Goal: Task Accomplishment & Management: Use online tool/utility

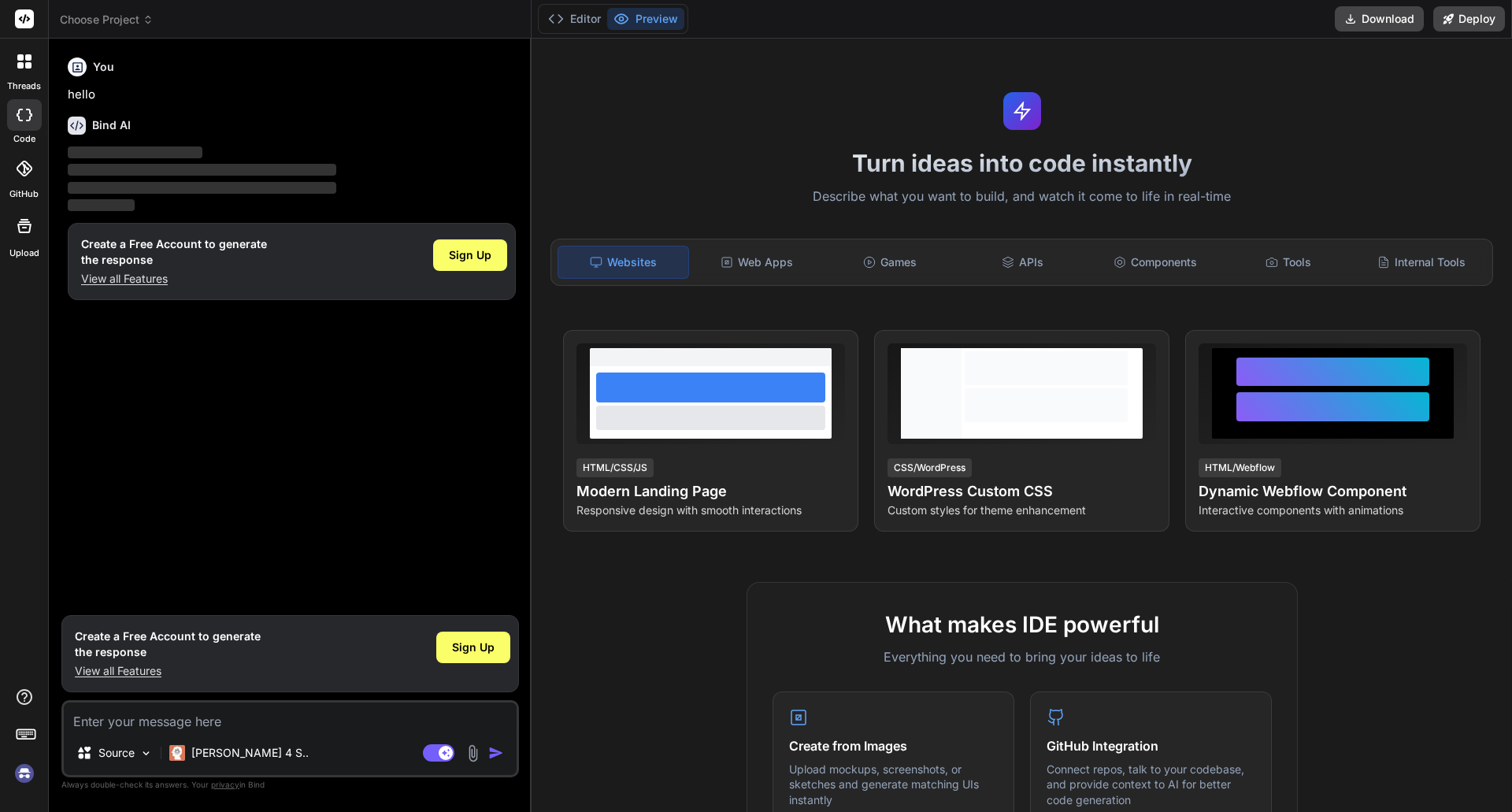
click at [994, 166] on h1 "Turn ideas into code instantly" at bounding box center [1021, 163] width 961 height 28
click at [483, 250] on span "Sign Up" at bounding box center [470, 255] width 42 height 16
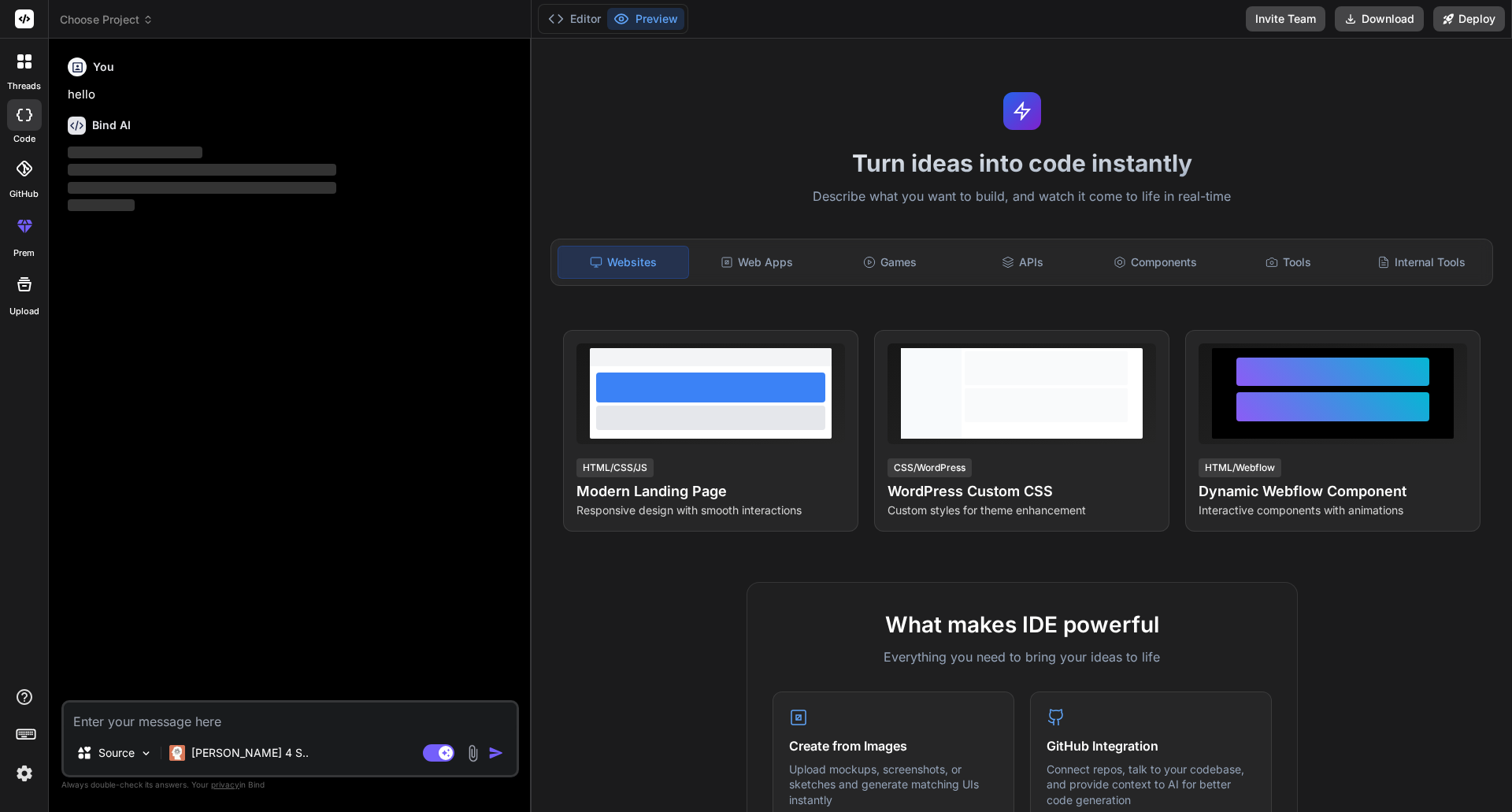
click at [26, 64] on icon at bounding box center [28, 65] width 6 height 6
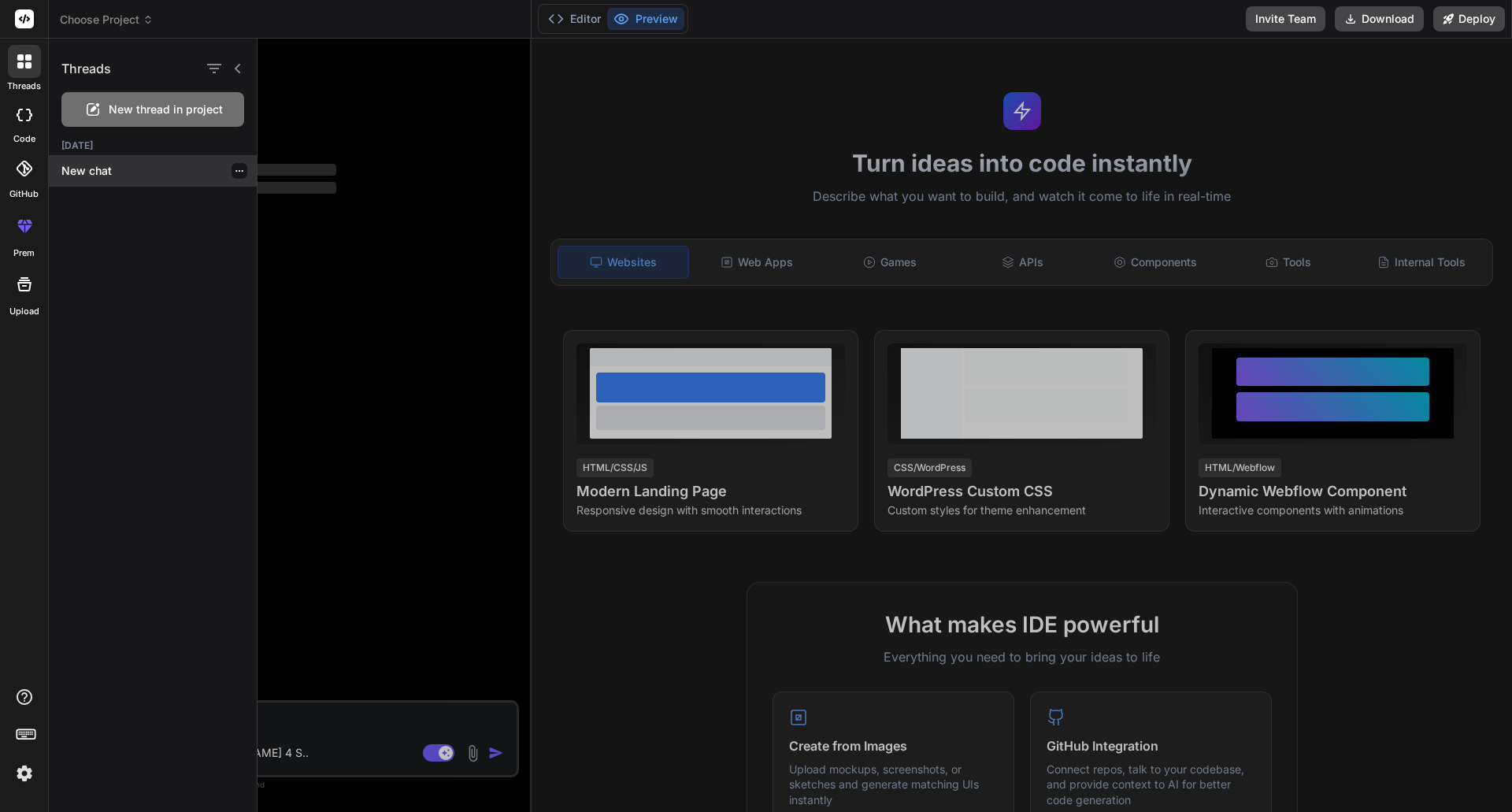
click at [94, 168] on p "New chat" at bounding box center [159, 171] width 195 height 16
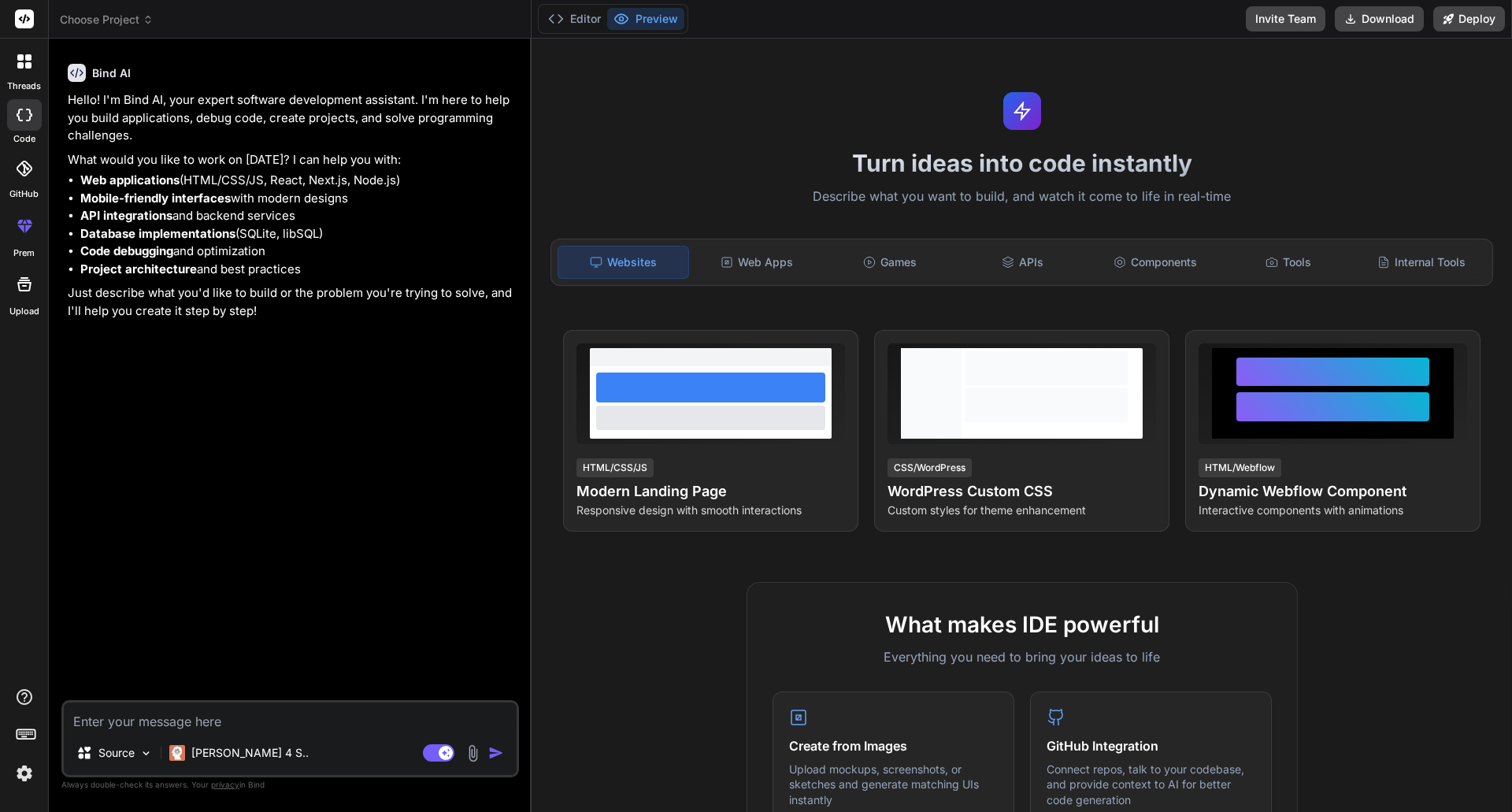
type textarea "x"
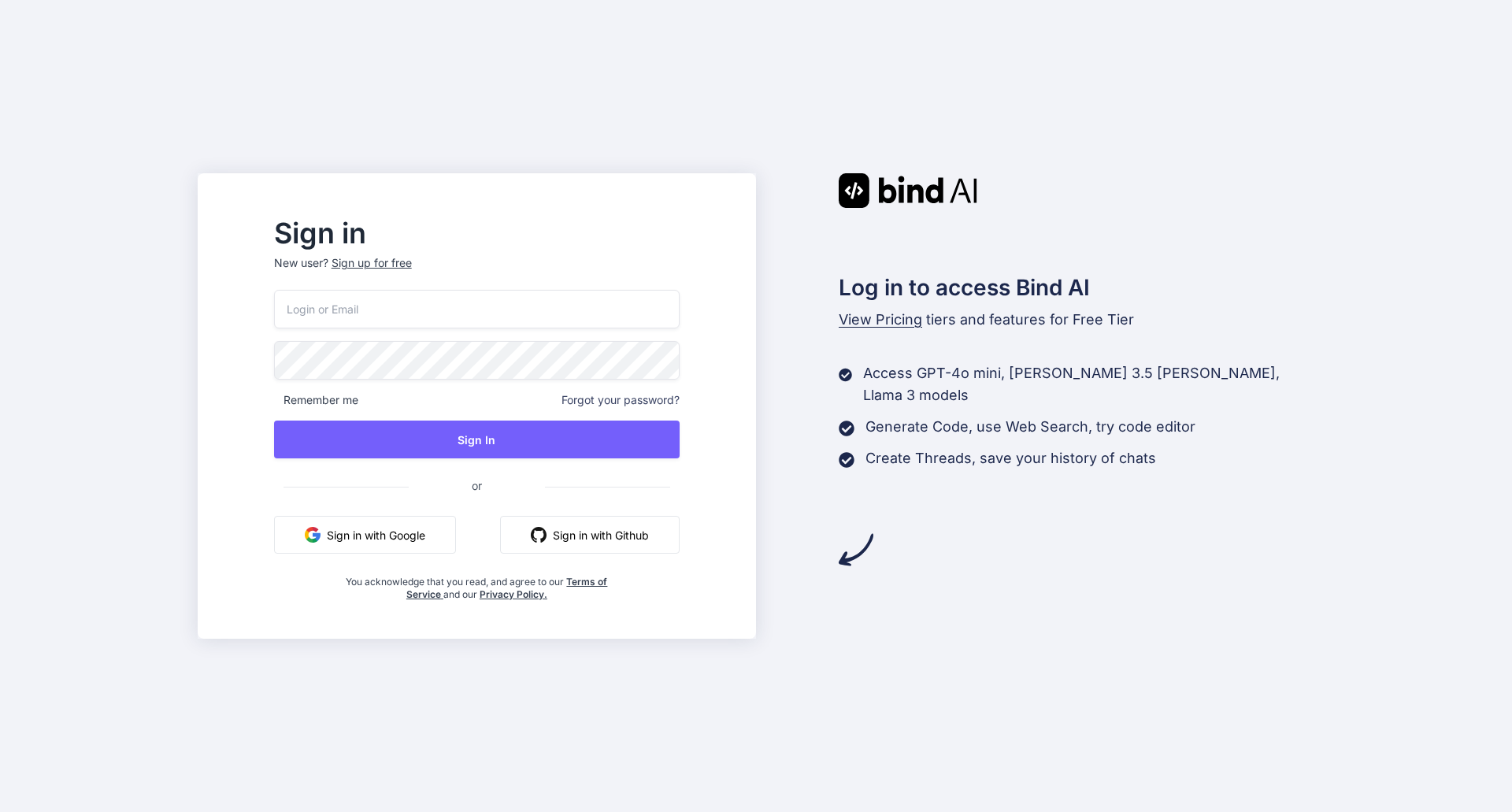
click at [489, 311] on input "email" at bounding box center [477, 309] width 405 height 39
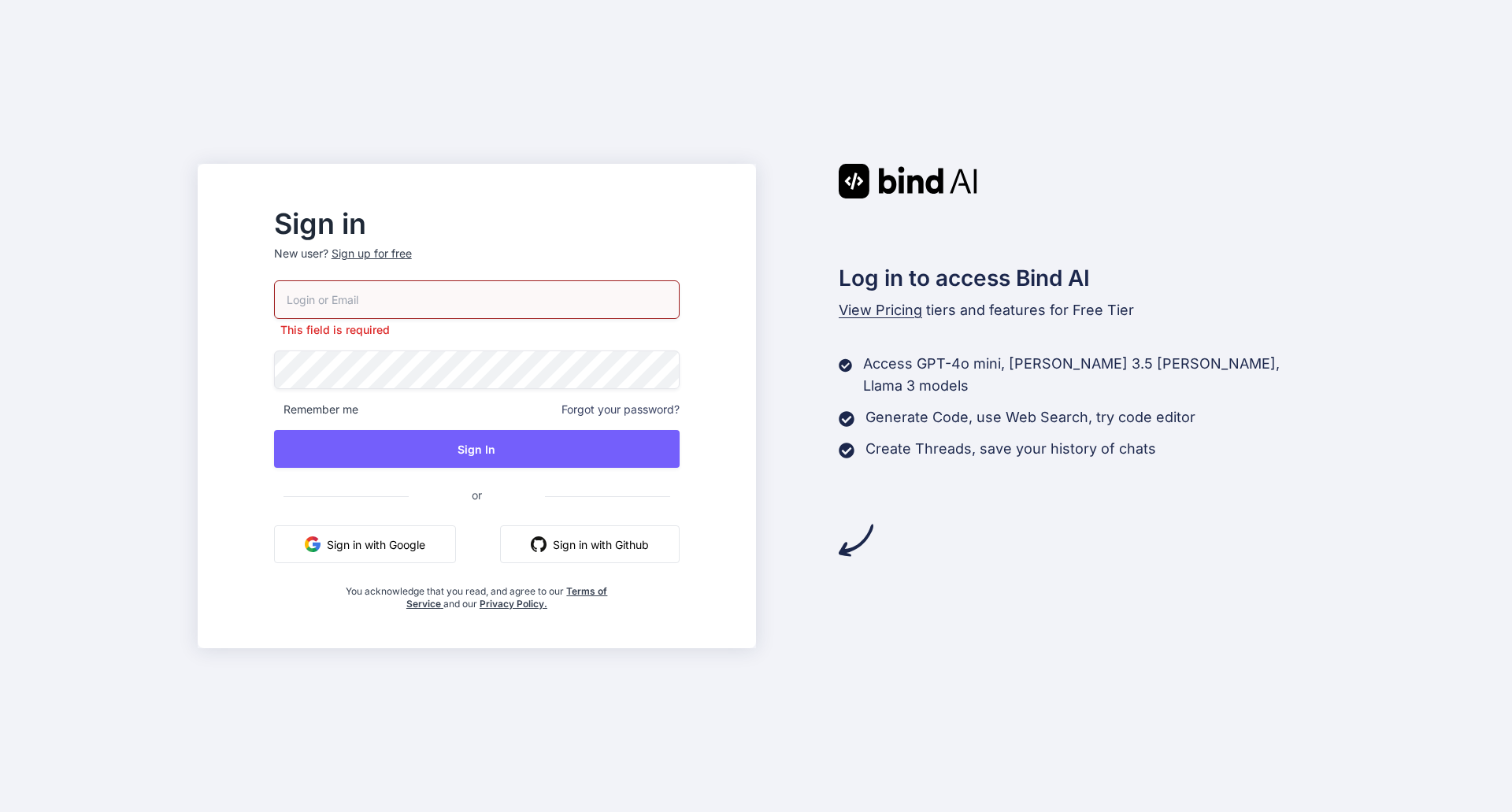
click at [567, 217] on h2 "Sign in" at bounding box center [477, 223] width 405 height 26
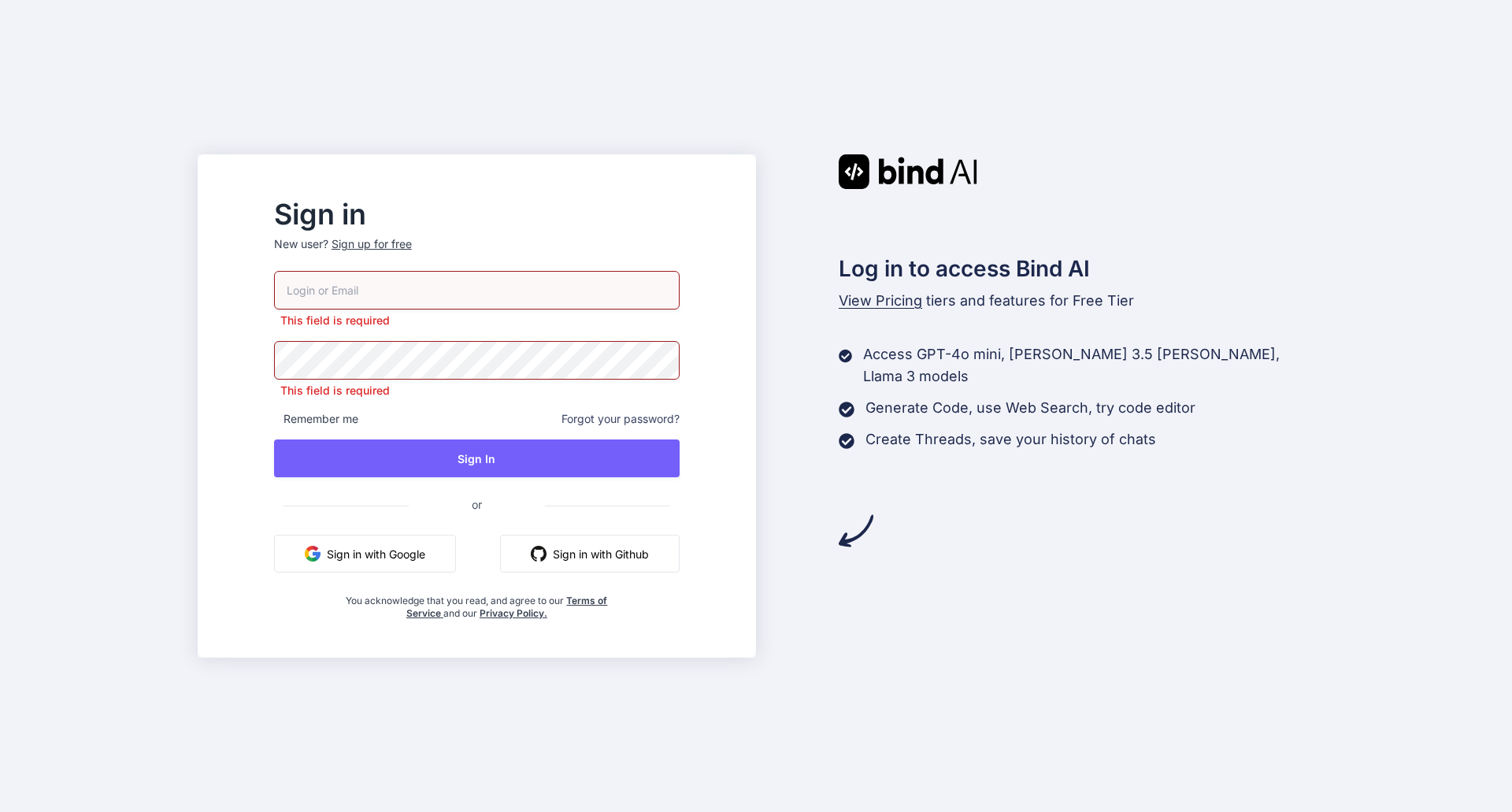
click at [537, 294] on input "email" at bounding box center [477, 290] width 405 height 39
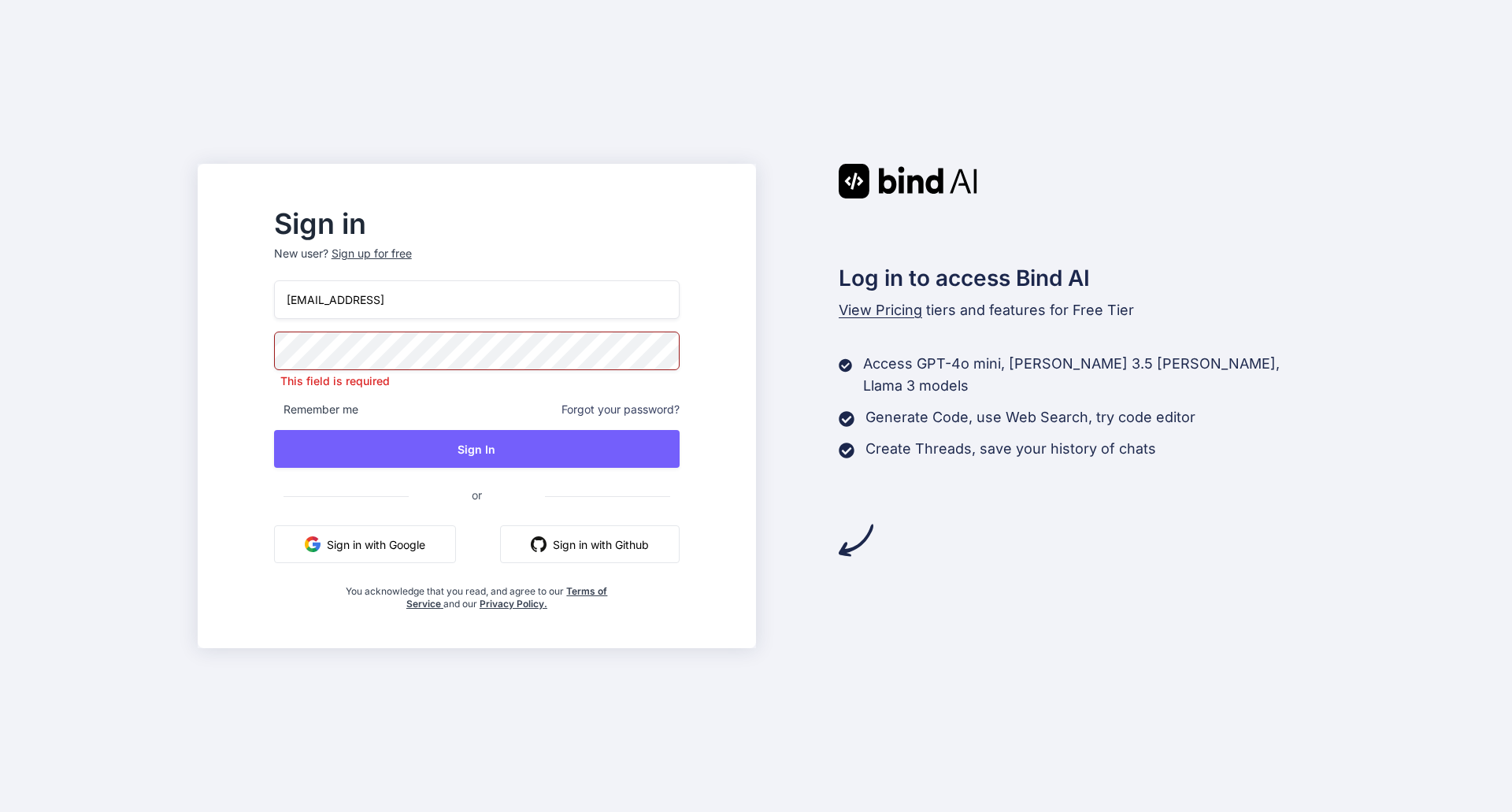
click at [535, 297] on input "bind@effectivesoftwaresolutions.ent" at bounding box center [477, 300] width 405 height 39
type input "bind@effectivesoftwaresolutions.net"
click at [412, 252] on div "Sign up for free" at bounding box center [371, 253] width 80 height 16
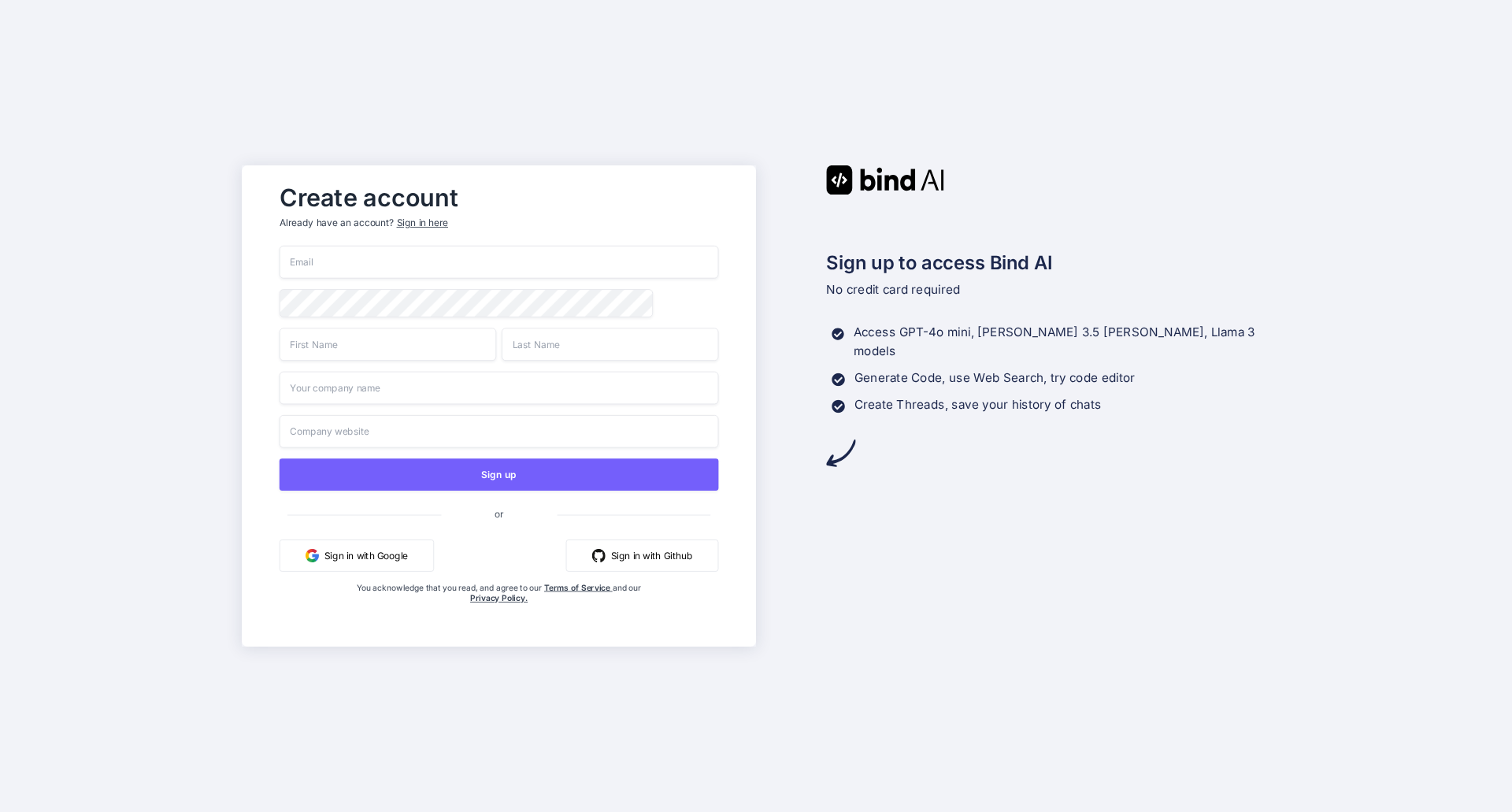
click at [463, 250] on input "email" at bounding box center [500, 262] width 440 height 33
click at [463, 251] on input "email" at bounding box center [500, 262] width 440 height 33
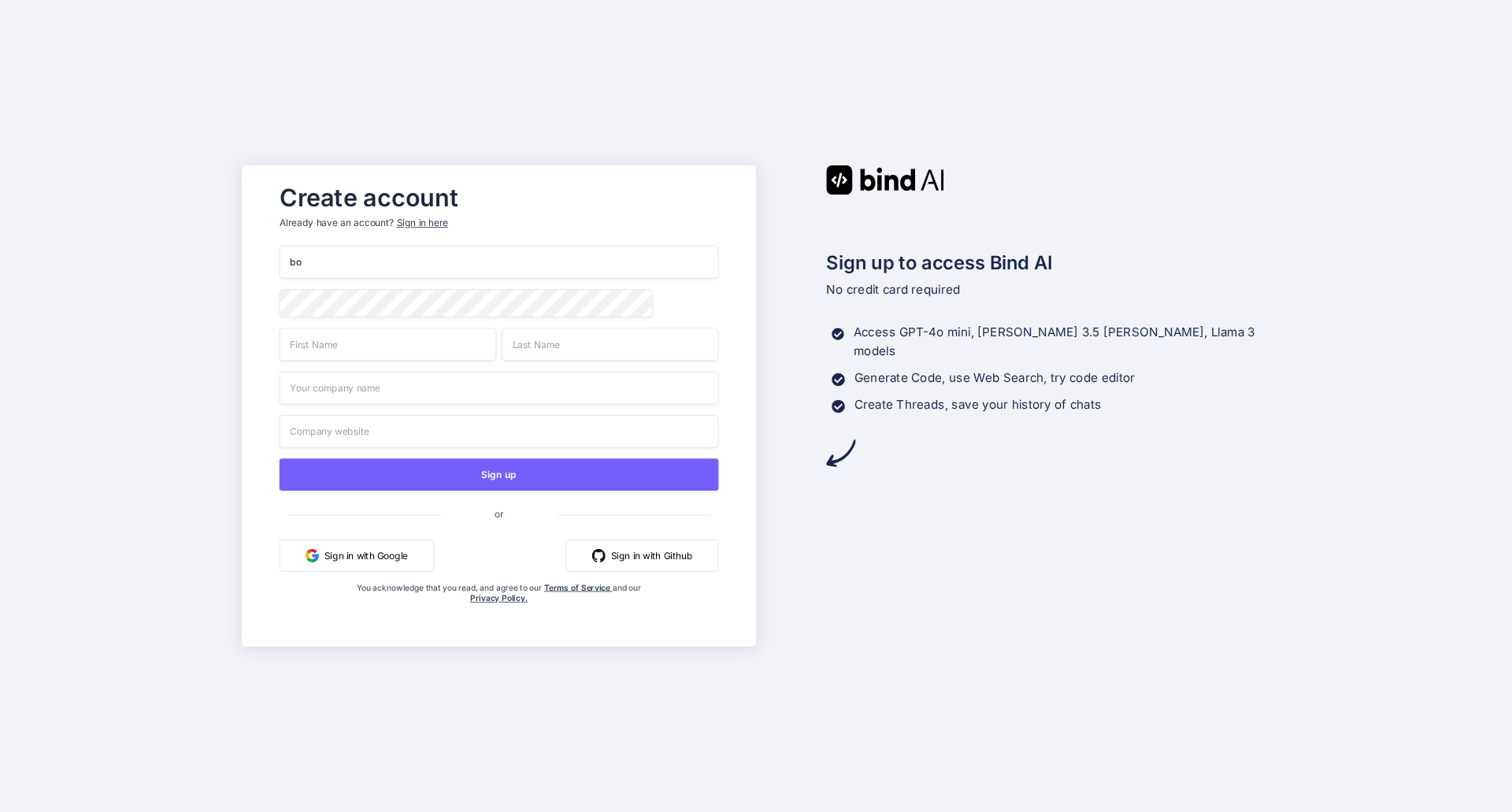
type input "b"
type input "bind@effectivesoftwaresolutions.net"
type input "Kedo"
type input "Medo"
type input "D"
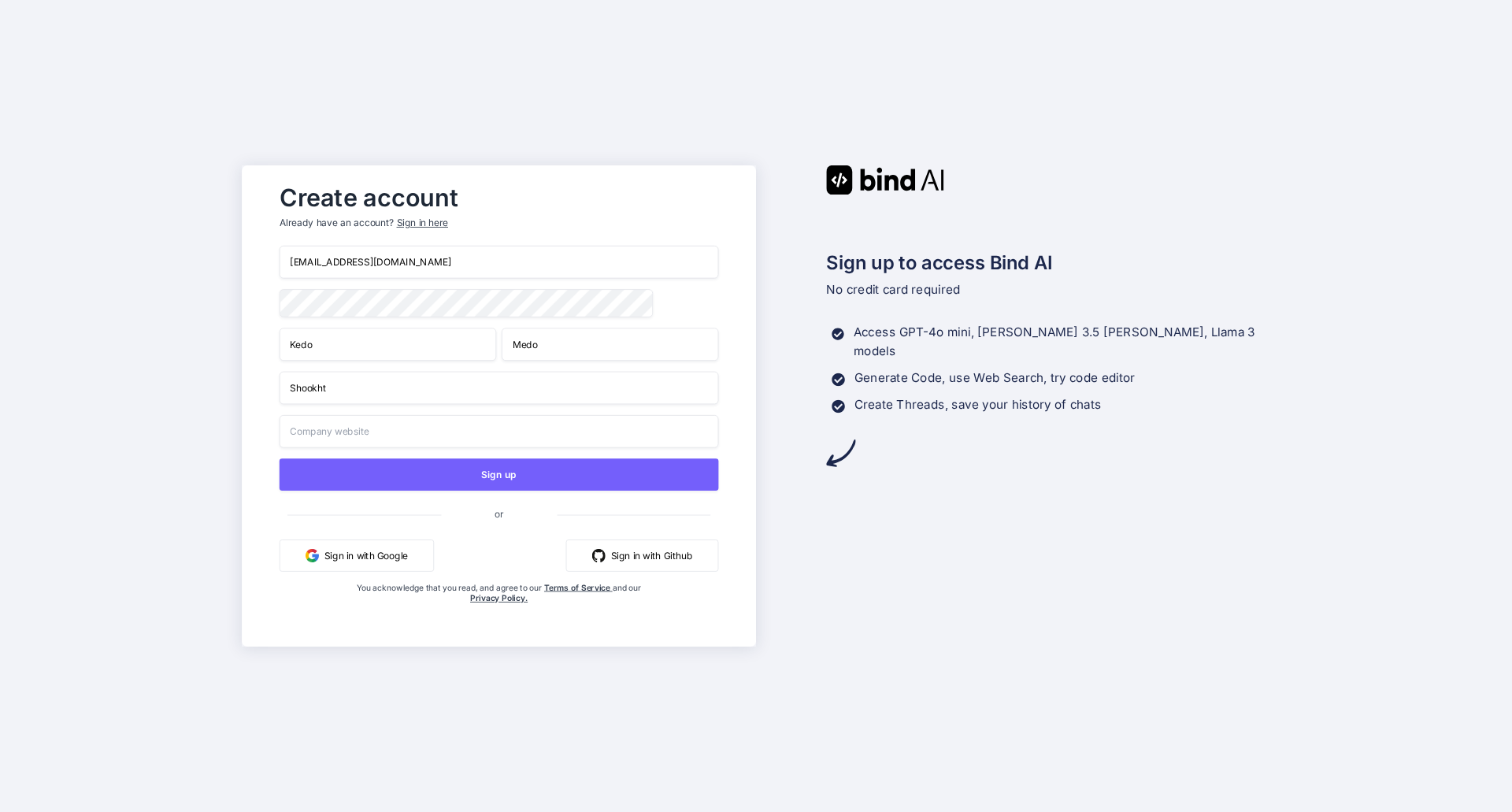
type input "Shookht"
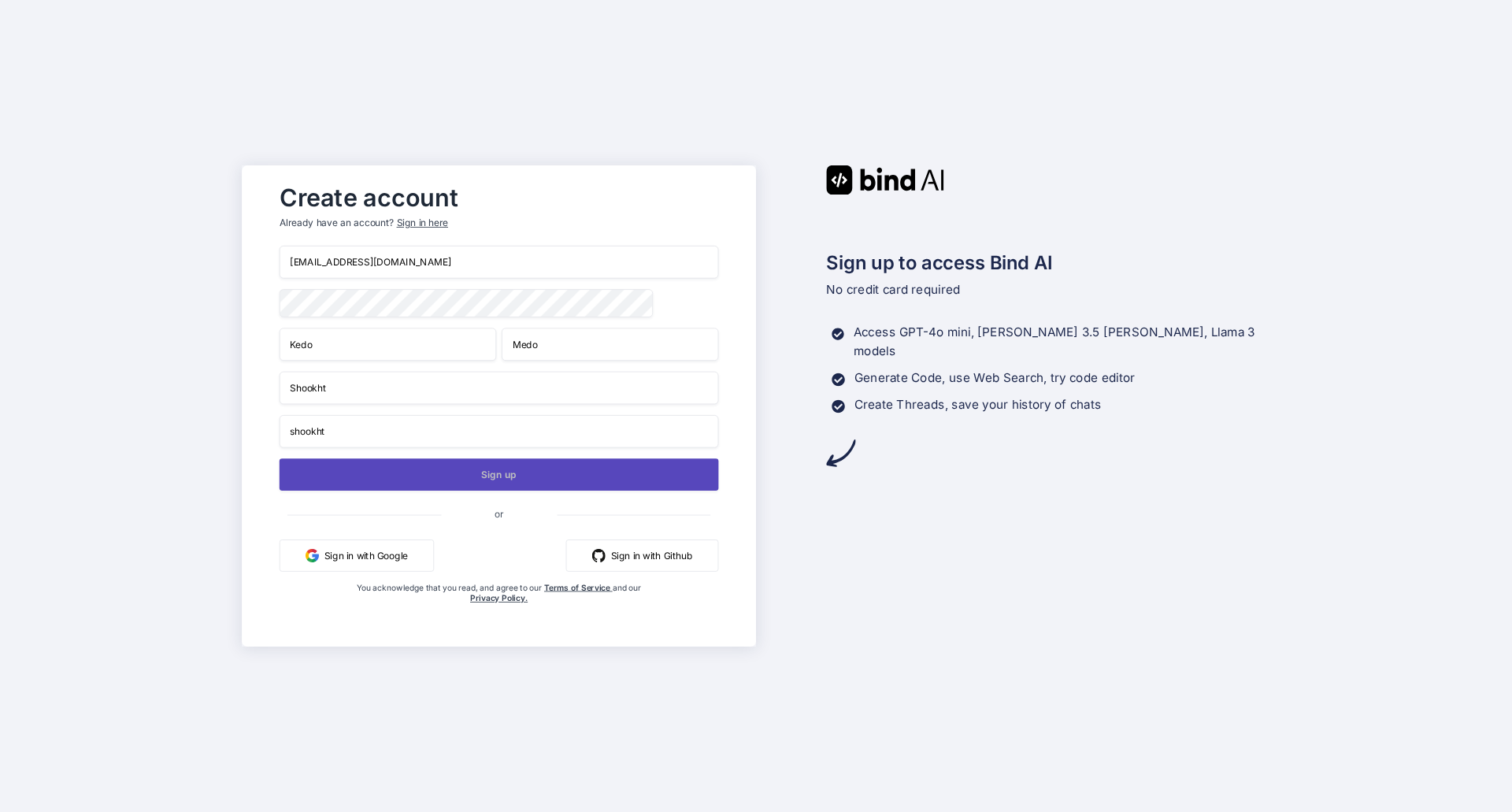
type input "shookht"
click at [504, 486] on button "Sign up" at bounding box center [500, 474] width 440 height 33
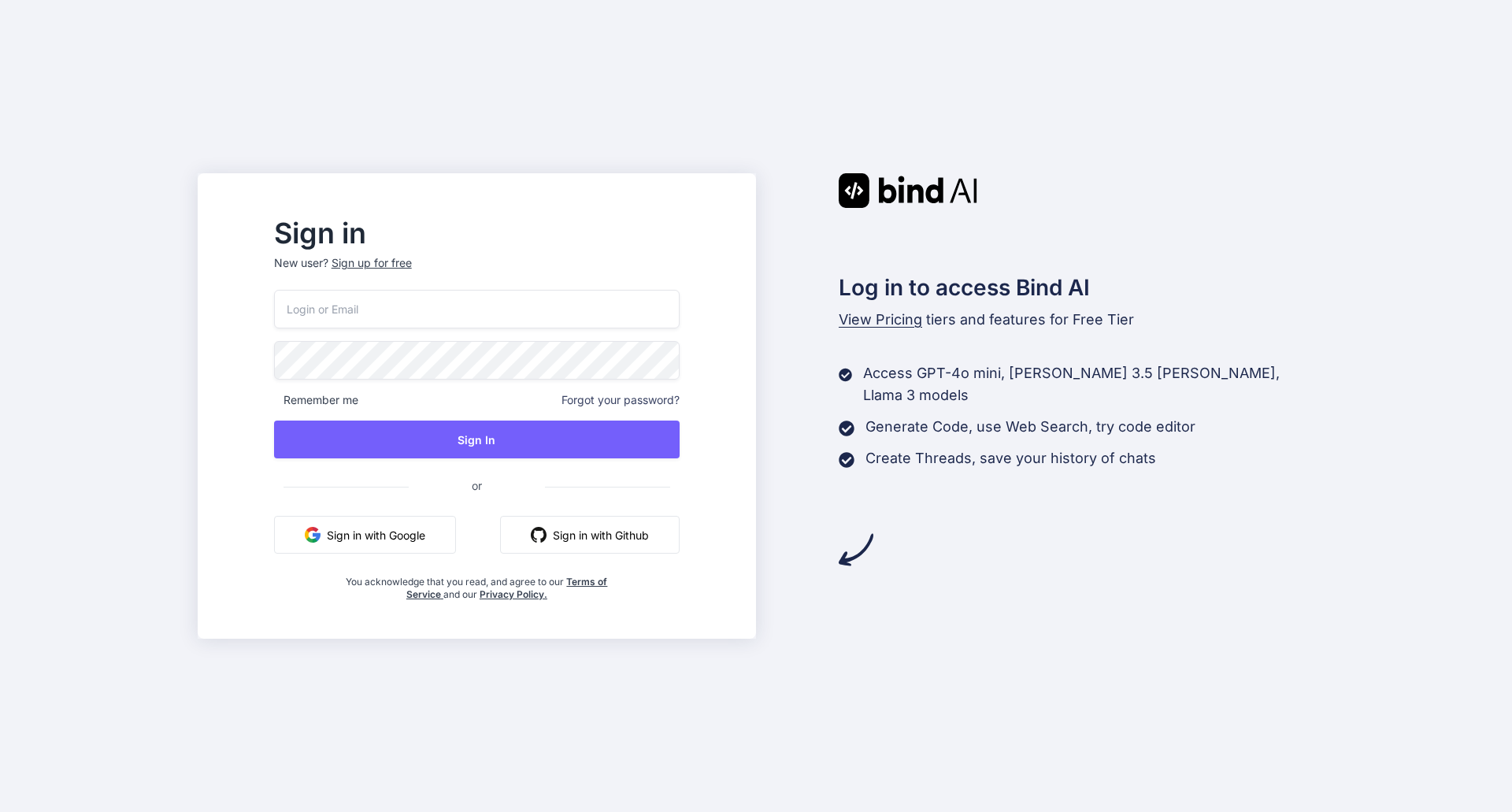
click at [415, 308] on input "email" at bounding box center [477, 309] width 405 height 39
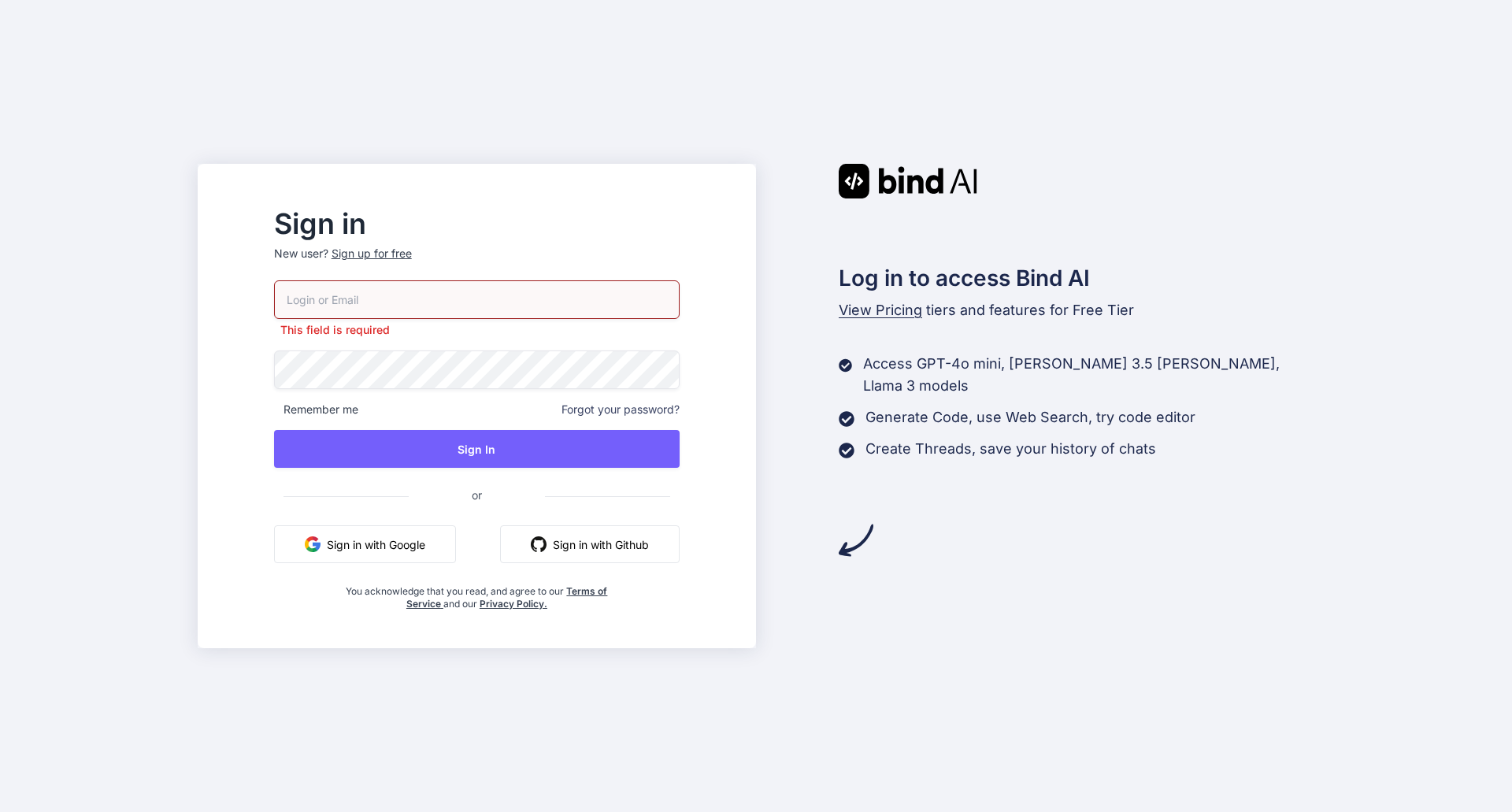
type input "[EMAIL_ADDRESS][DOMAIN_NAME]"
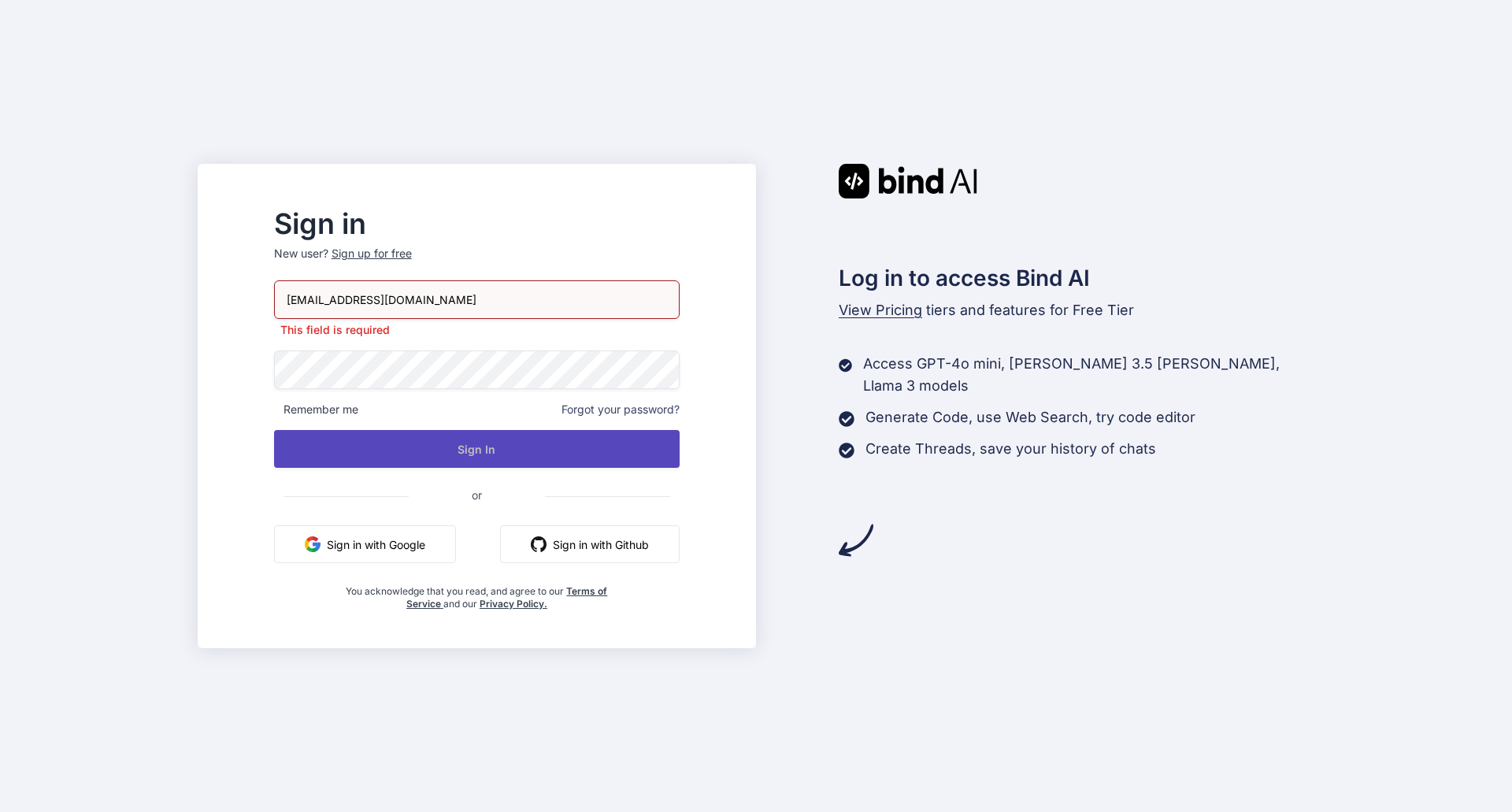
click at [487, 446] on button "Sign In" at bounding box center [477, 449] width 405 height 38
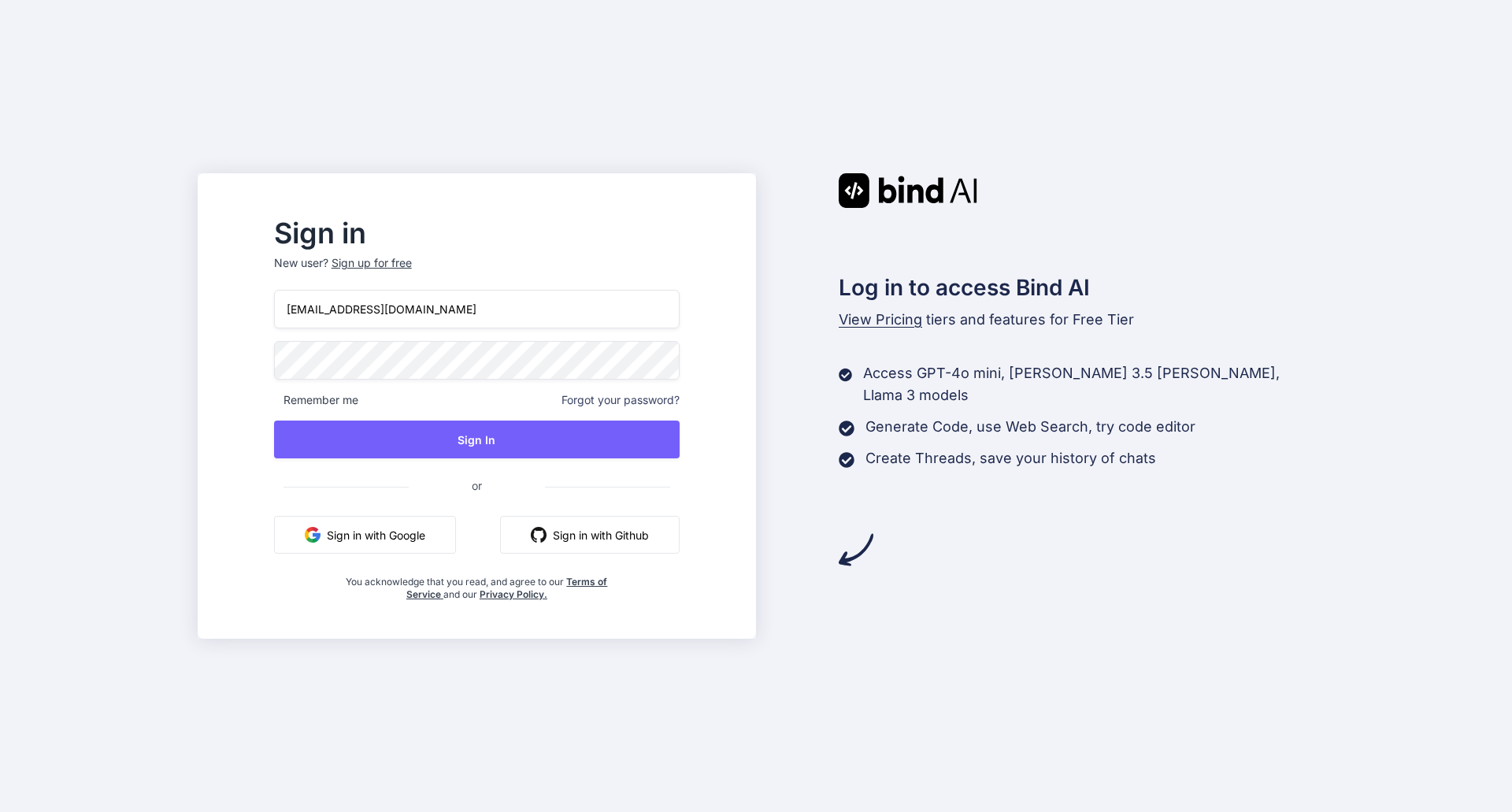
click at [623, 318] on input "[EMAIL_ADDRESS][DOMAIN_NAME]" at bounding box center [477, 309] width 405 height 39
click at [628, 249] on div "Sign in New user? Sign up for free" at bounding box center [477, 255] width 405 height 69
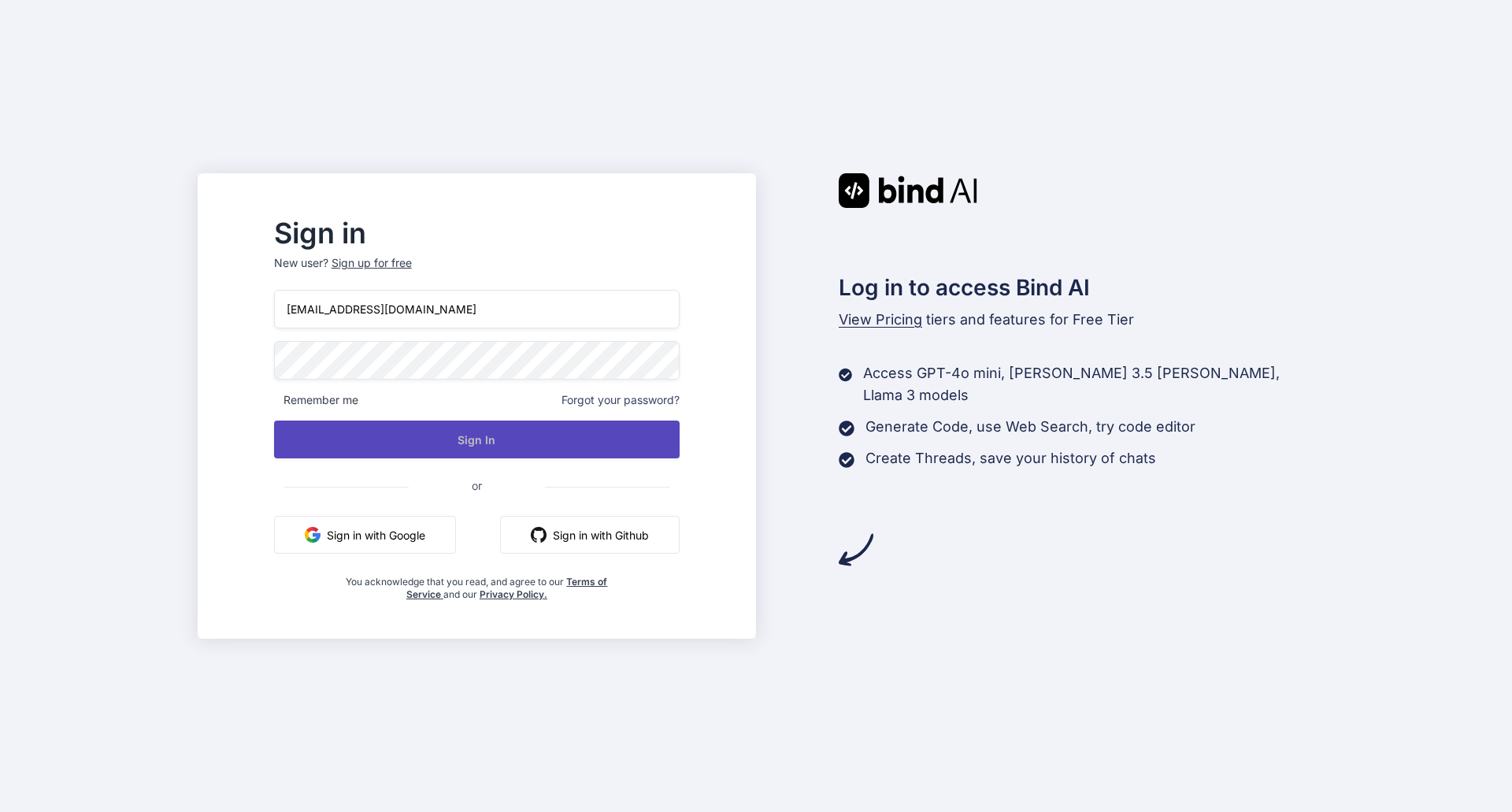
click at [517, 440] on button "Sign In" at bounding box center [477, 439] width 405 height 38
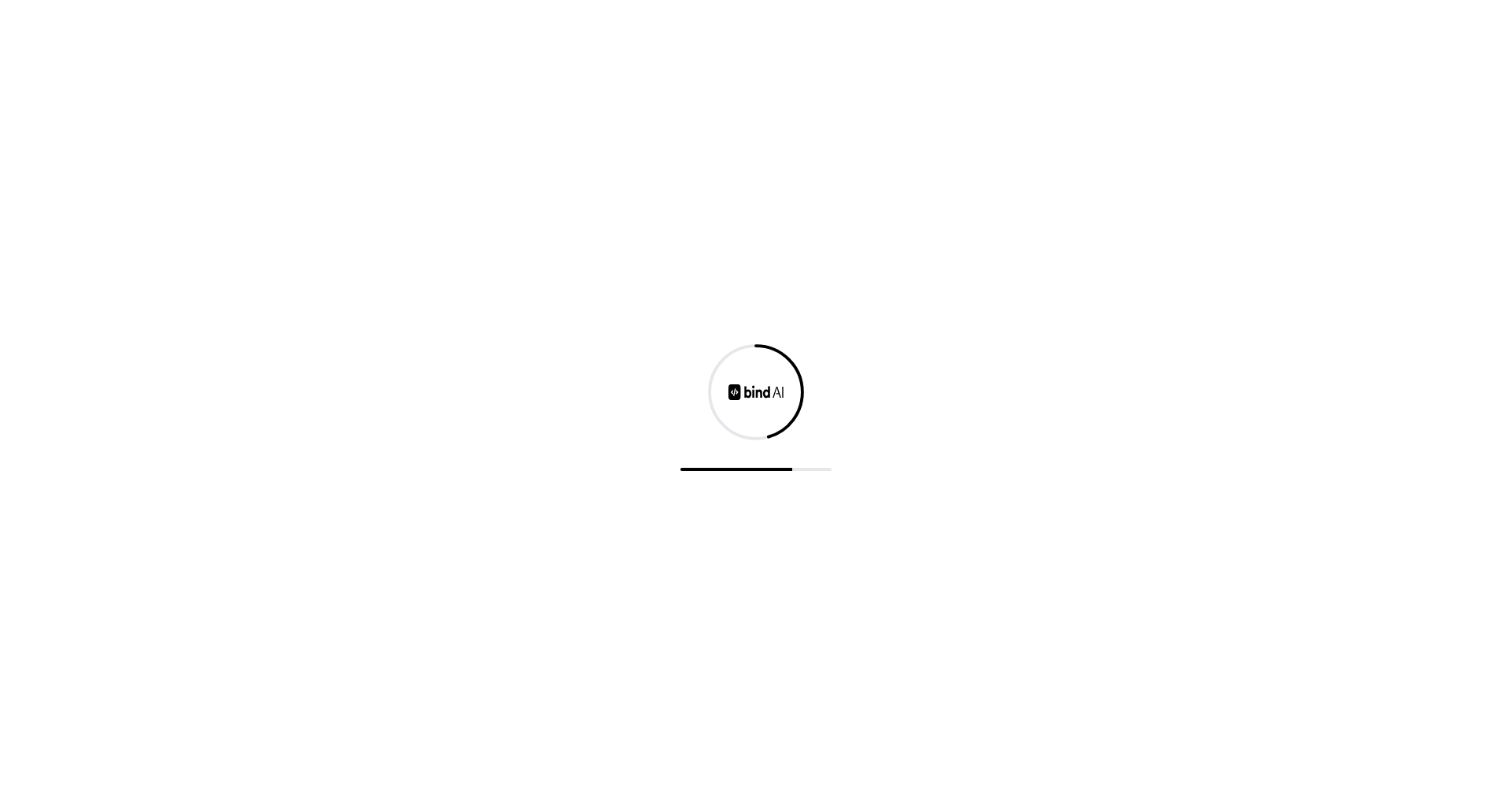
click at [427, 147] on div at bounding box center [756, 406] width 1512 height 812
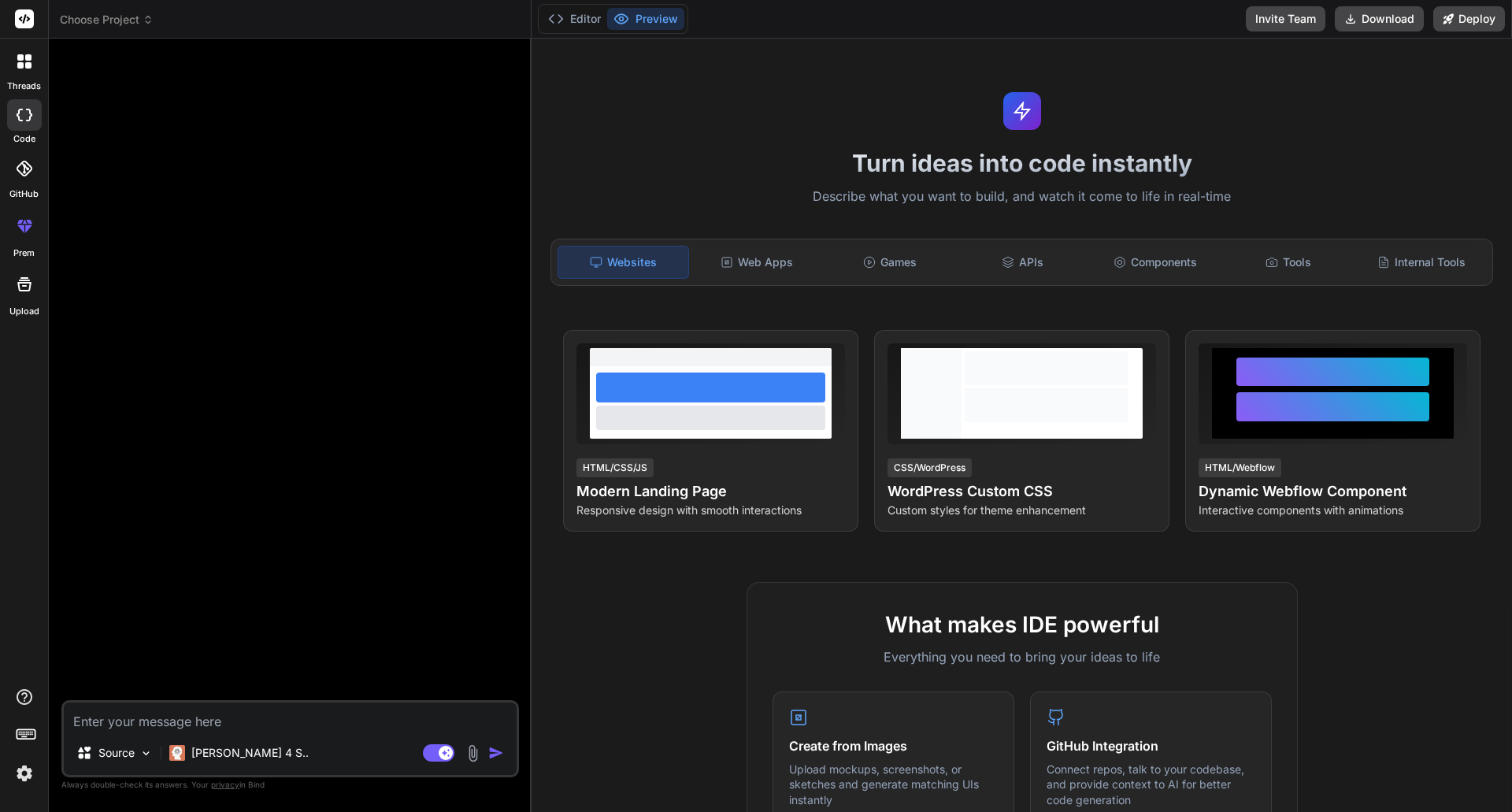
drag, startPoint x: 173, startPoint y: 702, endPoint x: 194, endPoint y: 706, distance: 21.4
click at [173, 701] on div "Source Claude 4 S.. Agent Mode. When this toggle is activated, AI automatically…" at bounding box center [290, 739] width 457 height 77
click at [248, 718] on textarea at bounding box center [290, 717] width 453 height 28
click at [30, 21] on rect at bounding box center [24, 18] width 18 height 18
click at [26, 72] on div at bounding box center [25, 62] width 33 height 33
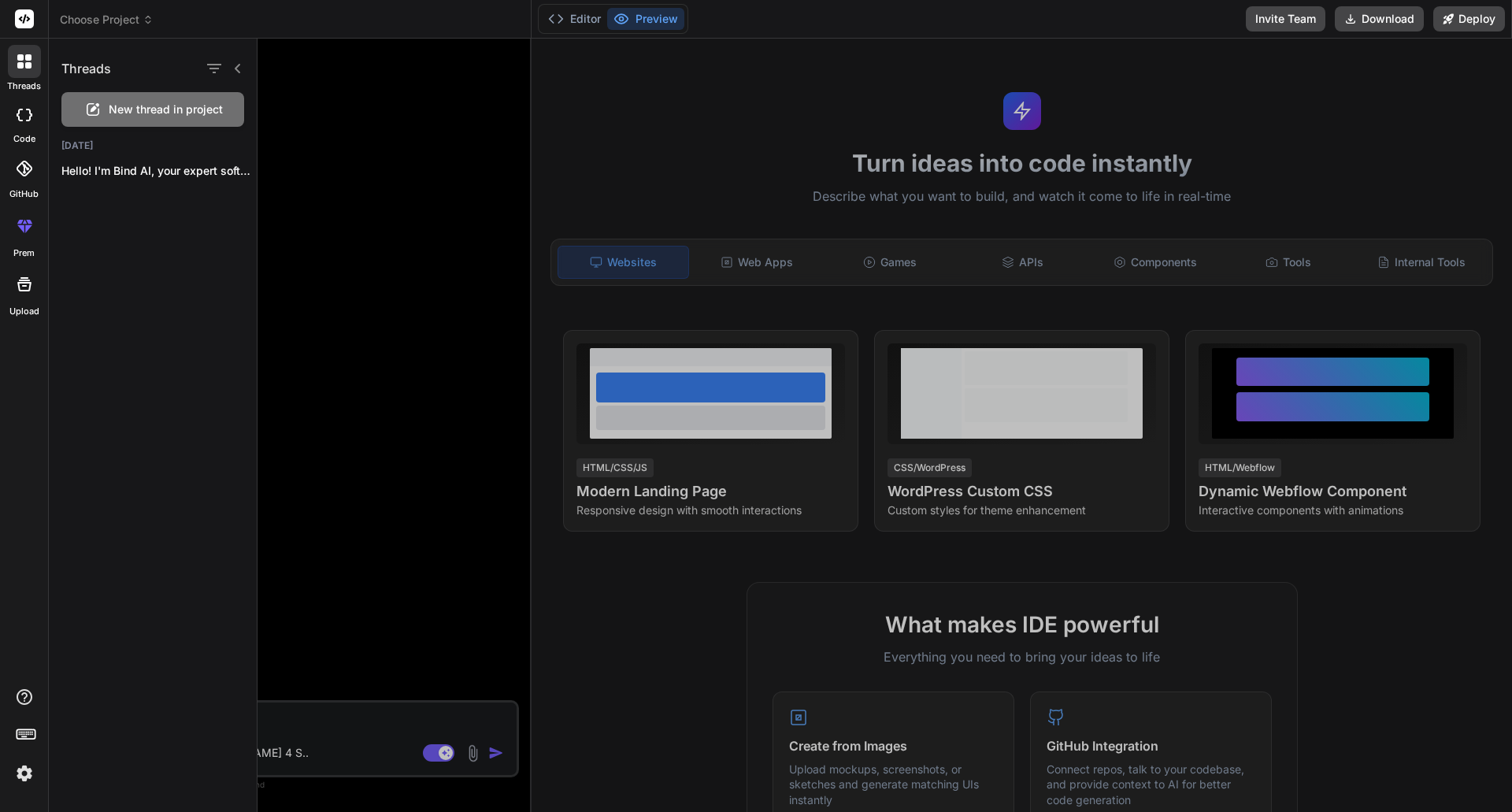
click at [26, 72] on div at bounding box center [25, 62] width 33 height 33
click at [24, 778] on img at bounding box center [25, 773] width 26 height 26
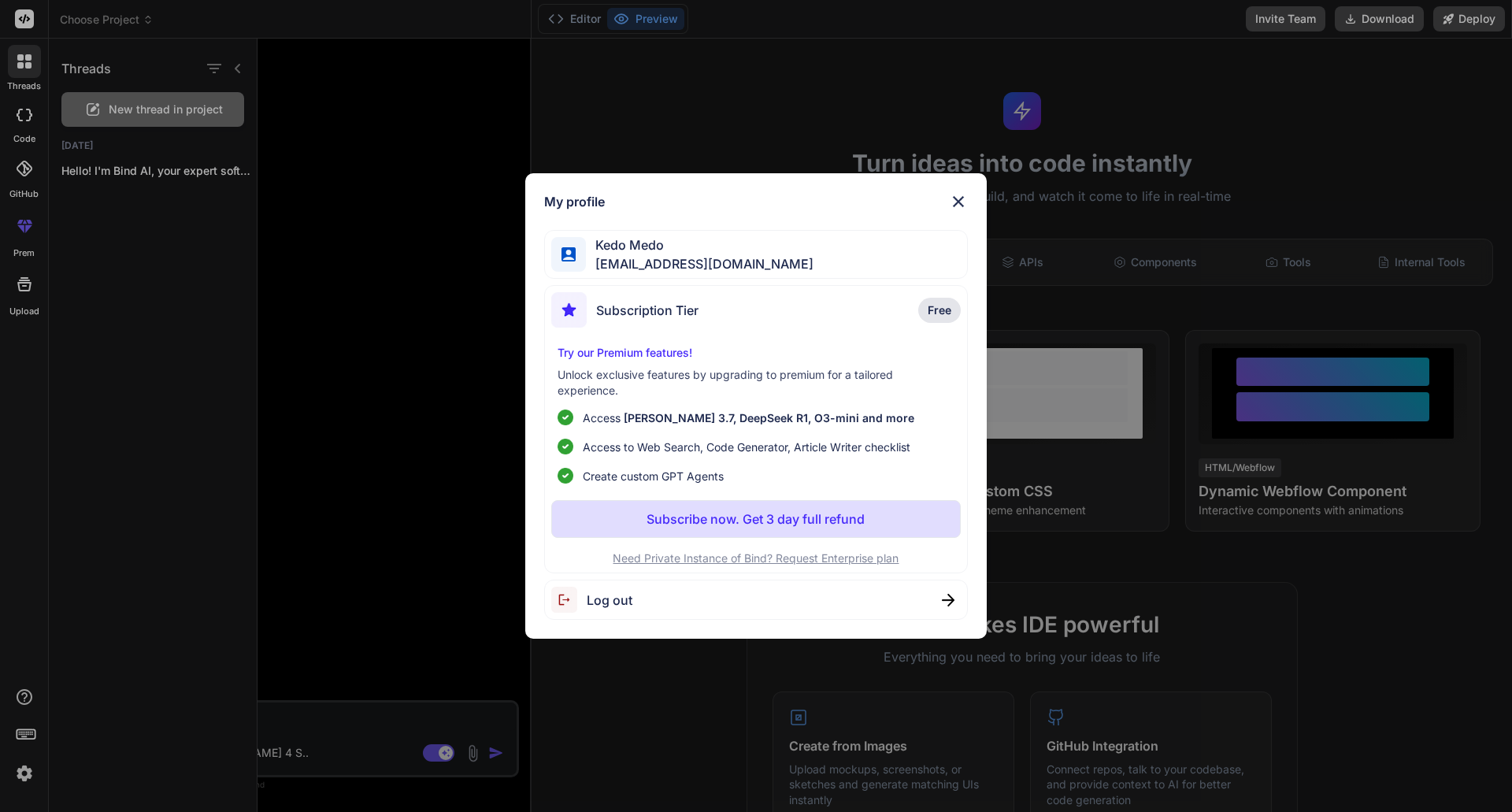
click at [960, 200] on img at bounding box center [958, 201] width 18 height 18
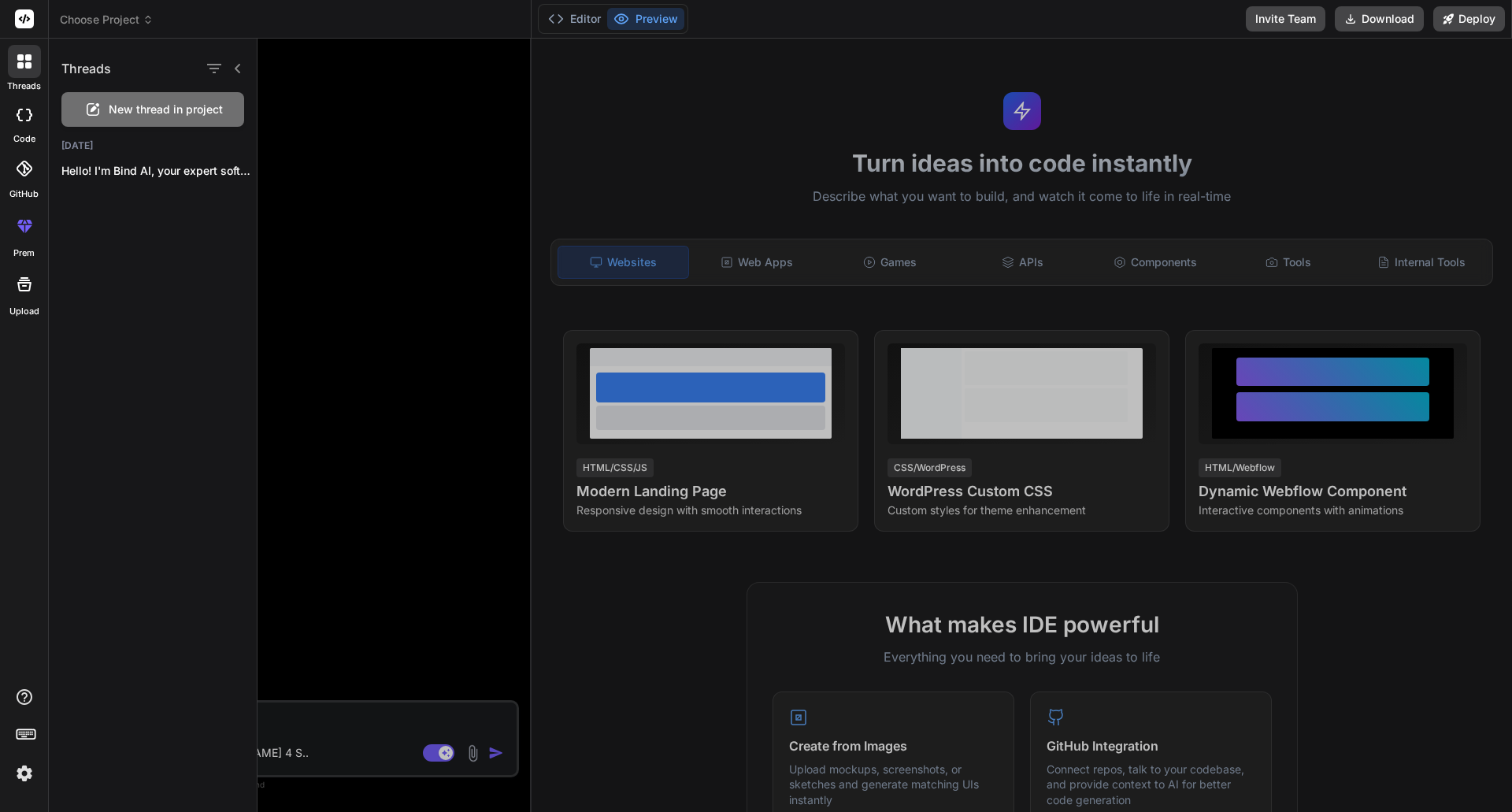
click at [28, 22] on rect at bounding box center [24, 18] width 18 height 18
click at [20, 16] on rect at bounding box center [24, 18] width 18 height 18
click at [26, 69] on div at bounding box center [25, 62] width 33 height 33
click at [30, 121] on div at bounding box center [24, 115] width 34 height 32
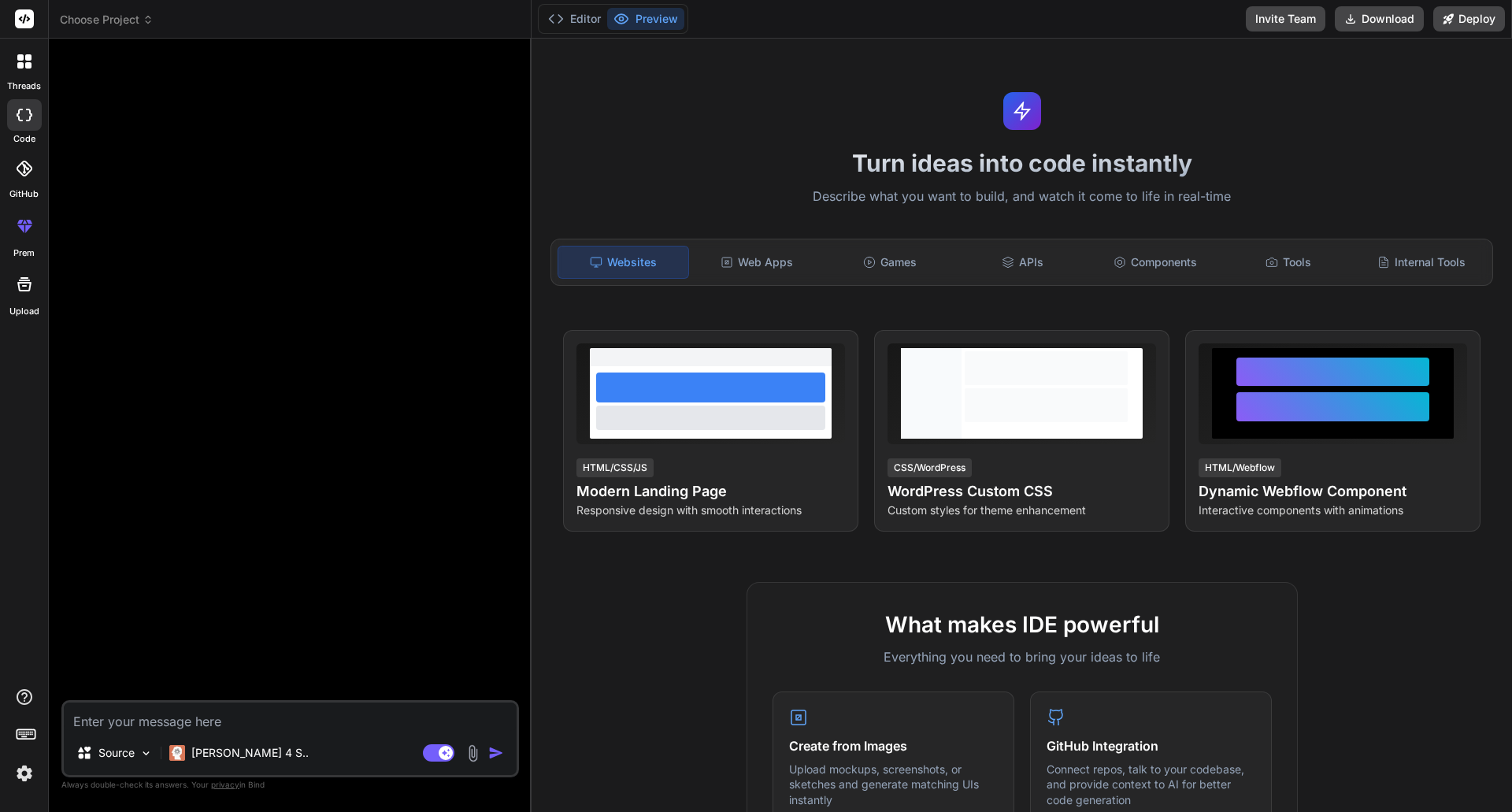
click at [26, 774] on img at bounding box center [25, 773] width 26 height 26
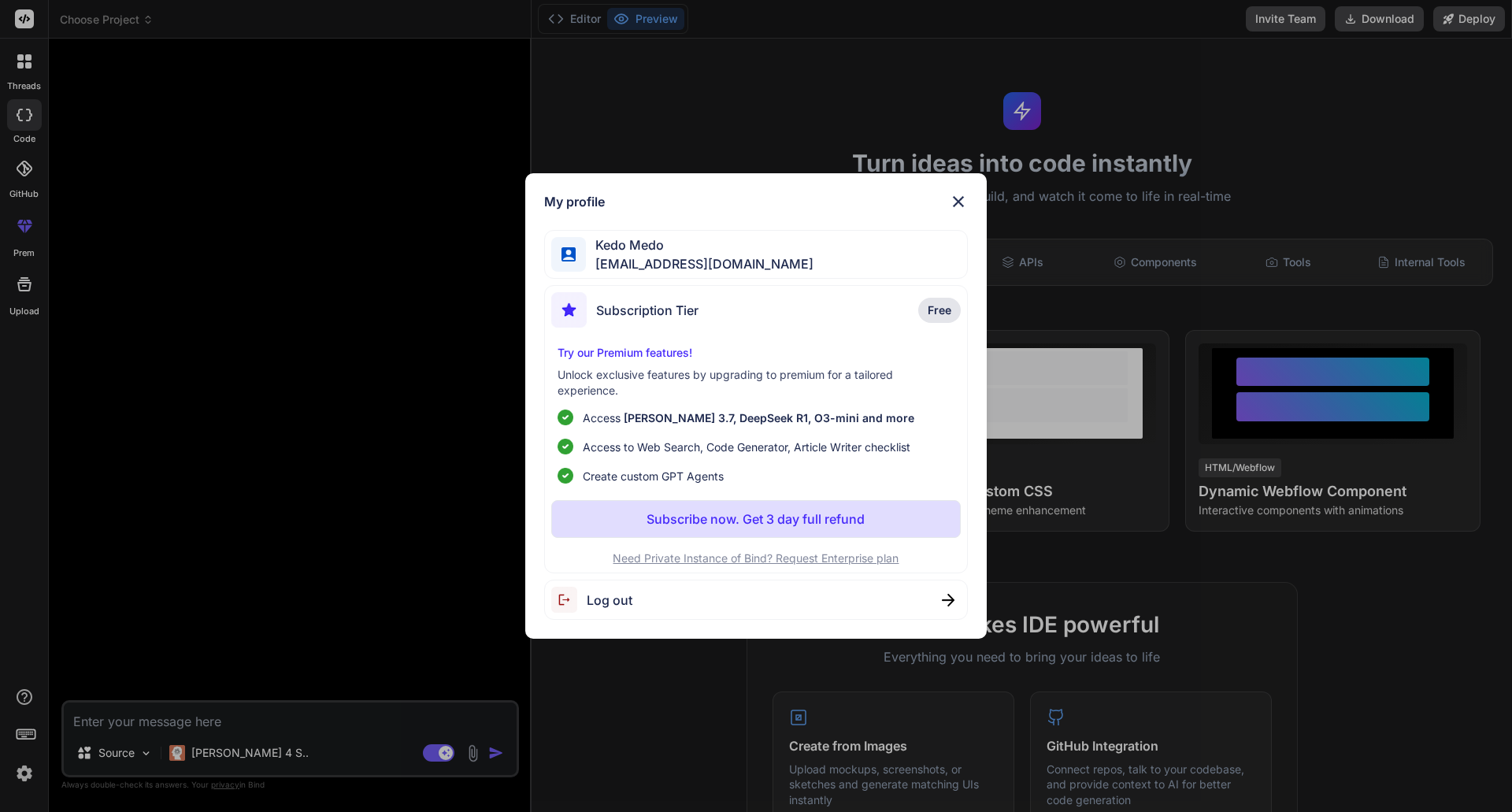
click at [661, 248] on span "Kedo Medo" at bounding box center [699, 245] width 228 height 18
click at [838, 261] on div "Kedo Medo bind@effectivesoftwaresolutions.net" at bounding box center [756, 254] width 425 height 49
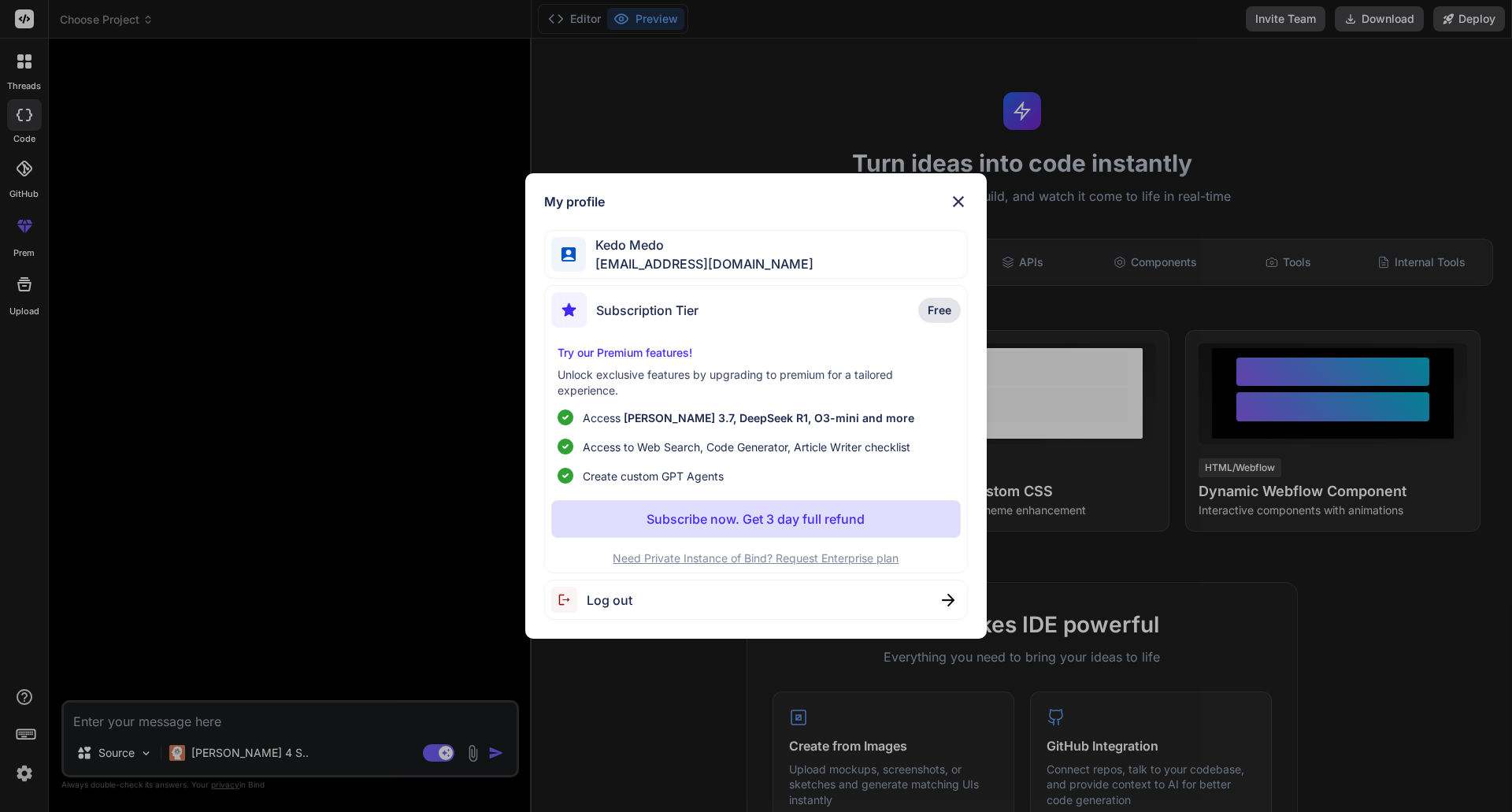
click at [726, 386] on p "Unlock exclusive features by upgrading to premium for a tailored experience." at bounding box center [756, 383] width 398 height 32
click at [677, 438] on ul "Access Claude 3.7, DeepSeek R1, O3-mini and more Access to Web Search, Code Gen…" at bounding box center [756, 447] width 398 height 75
click at [961, 199] on img at bounding box center [958, 201] width 18 height 18
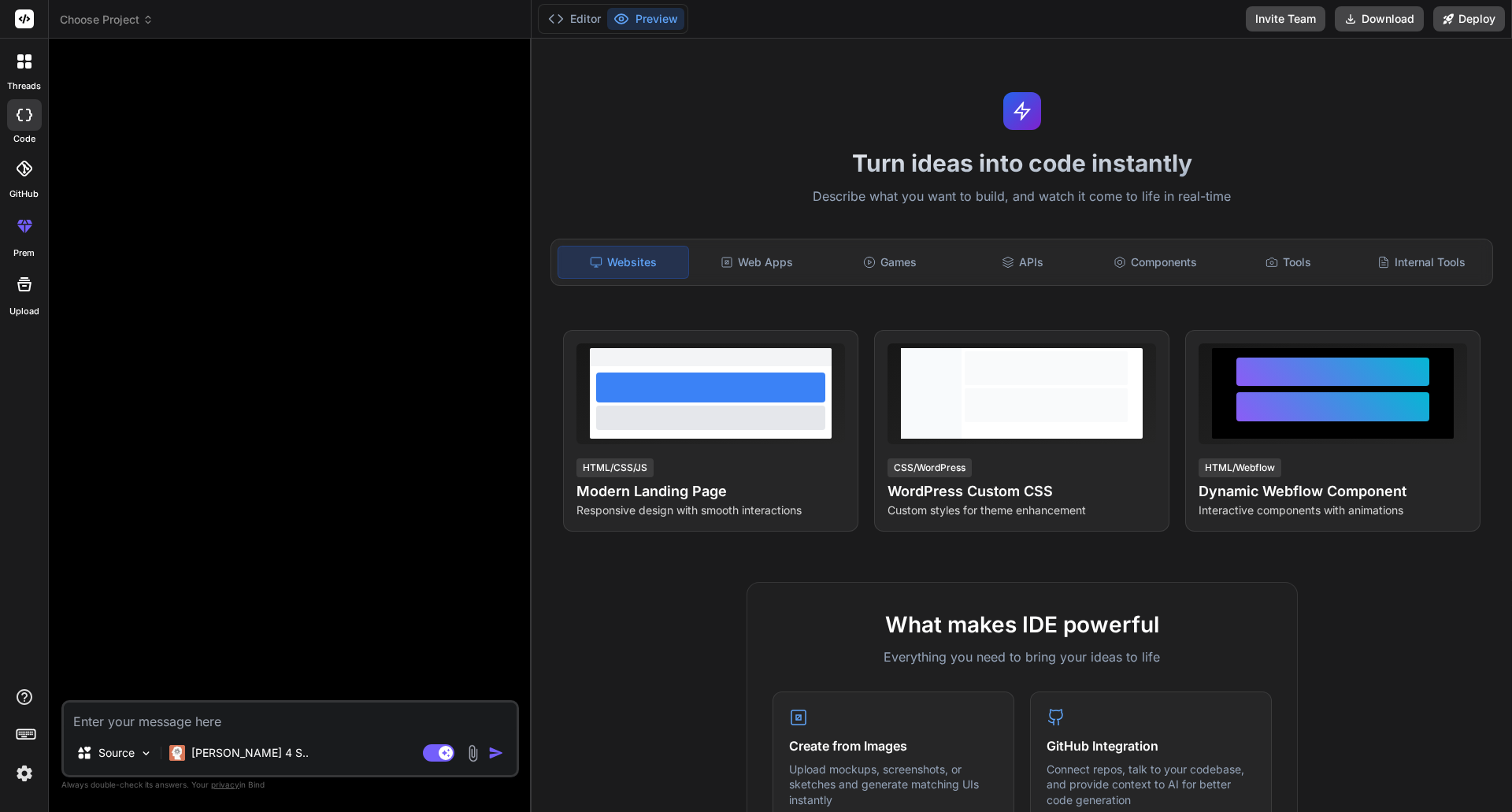
click at [279, 757] on div "Source Claude 4 S.." at bounding box center [290, 756] width 453 height 38
click at [151, 756] on img at bounding box center [145, 753] width 13 height 13
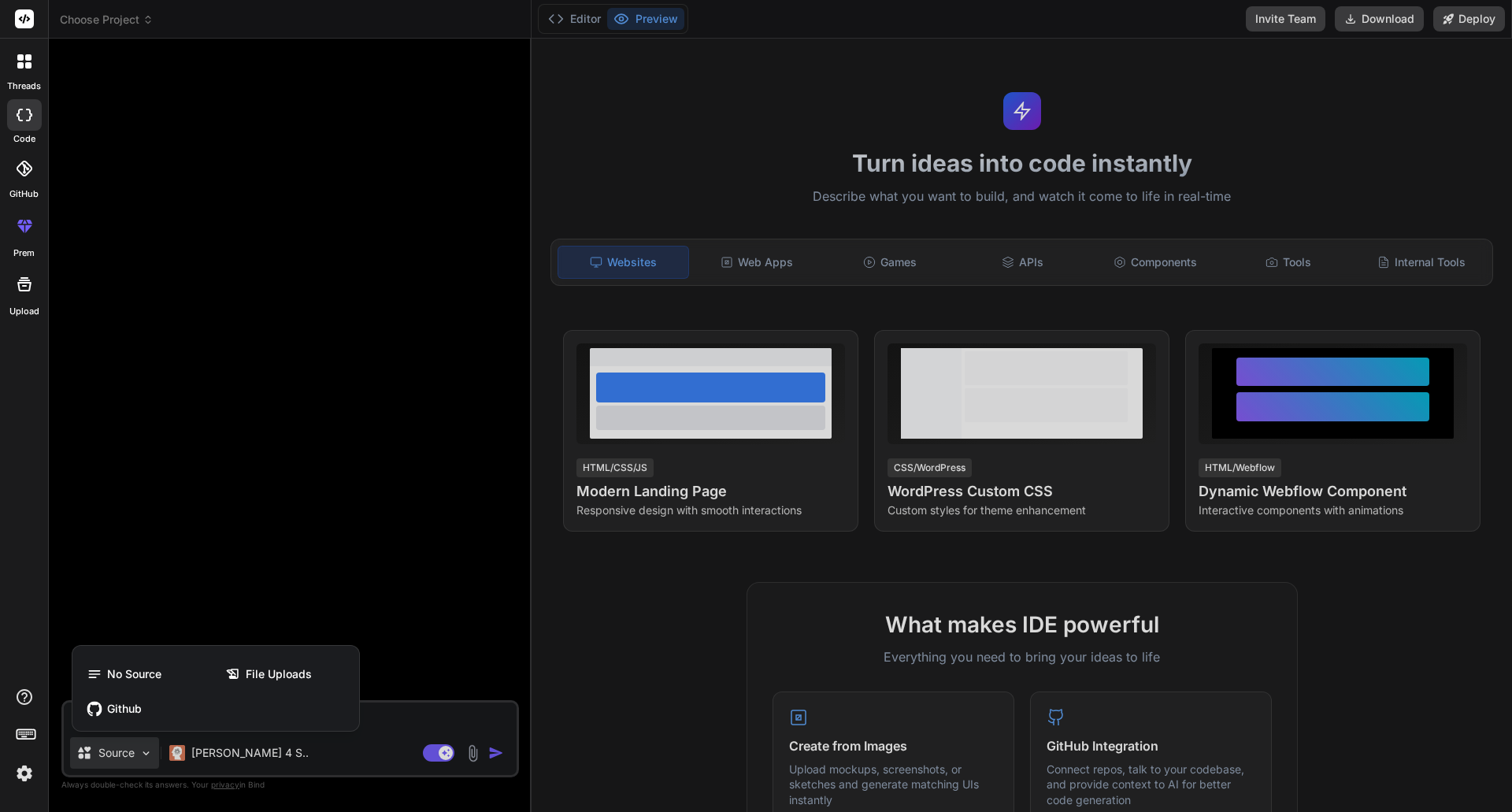
click at [226, 758] on div at bounding box center [756, 406] width 1512 height 812
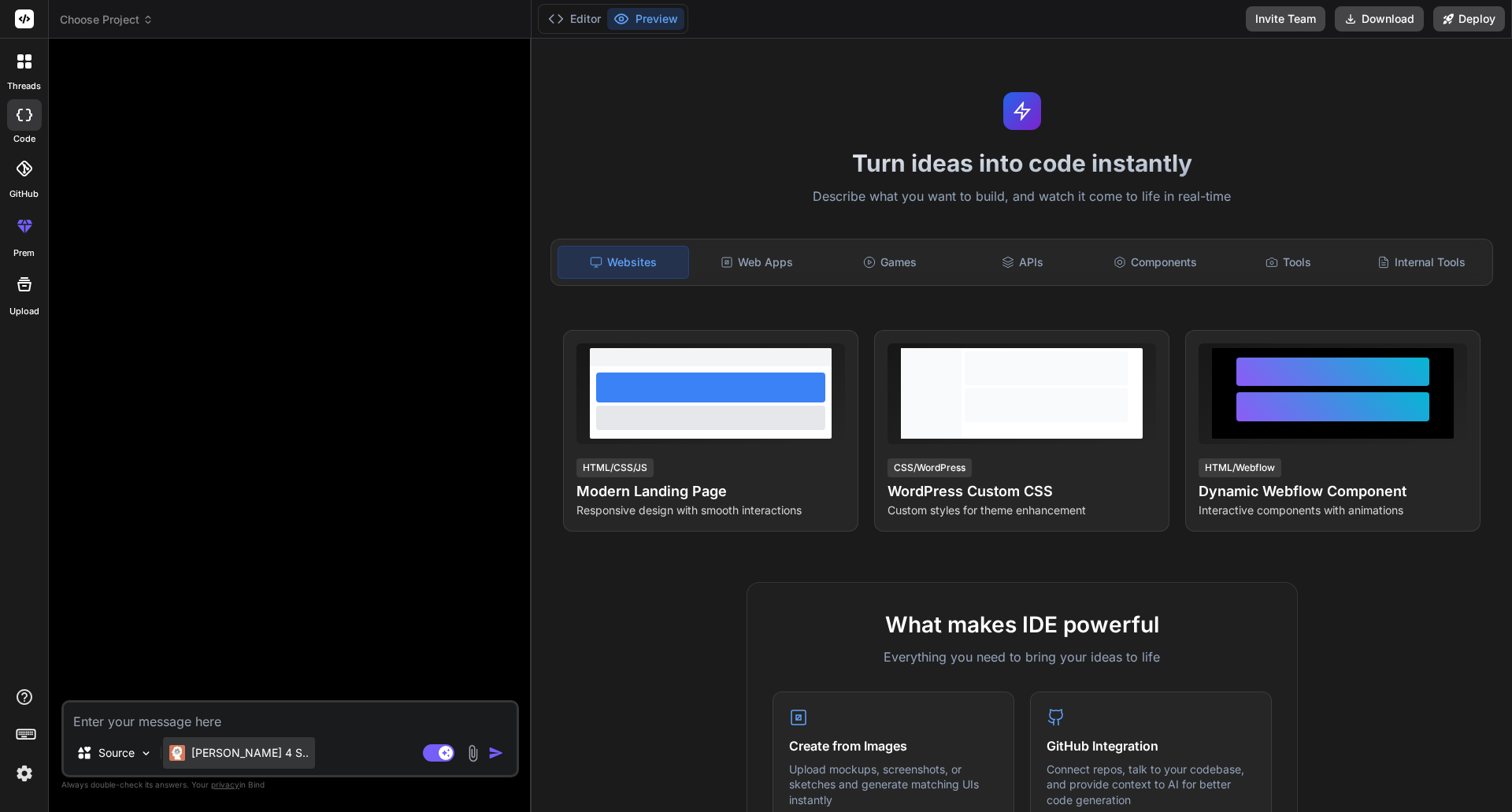
click at [221, 754] on p "Claude 4 S.." at bounding box center [250, 753] width 117 height 16
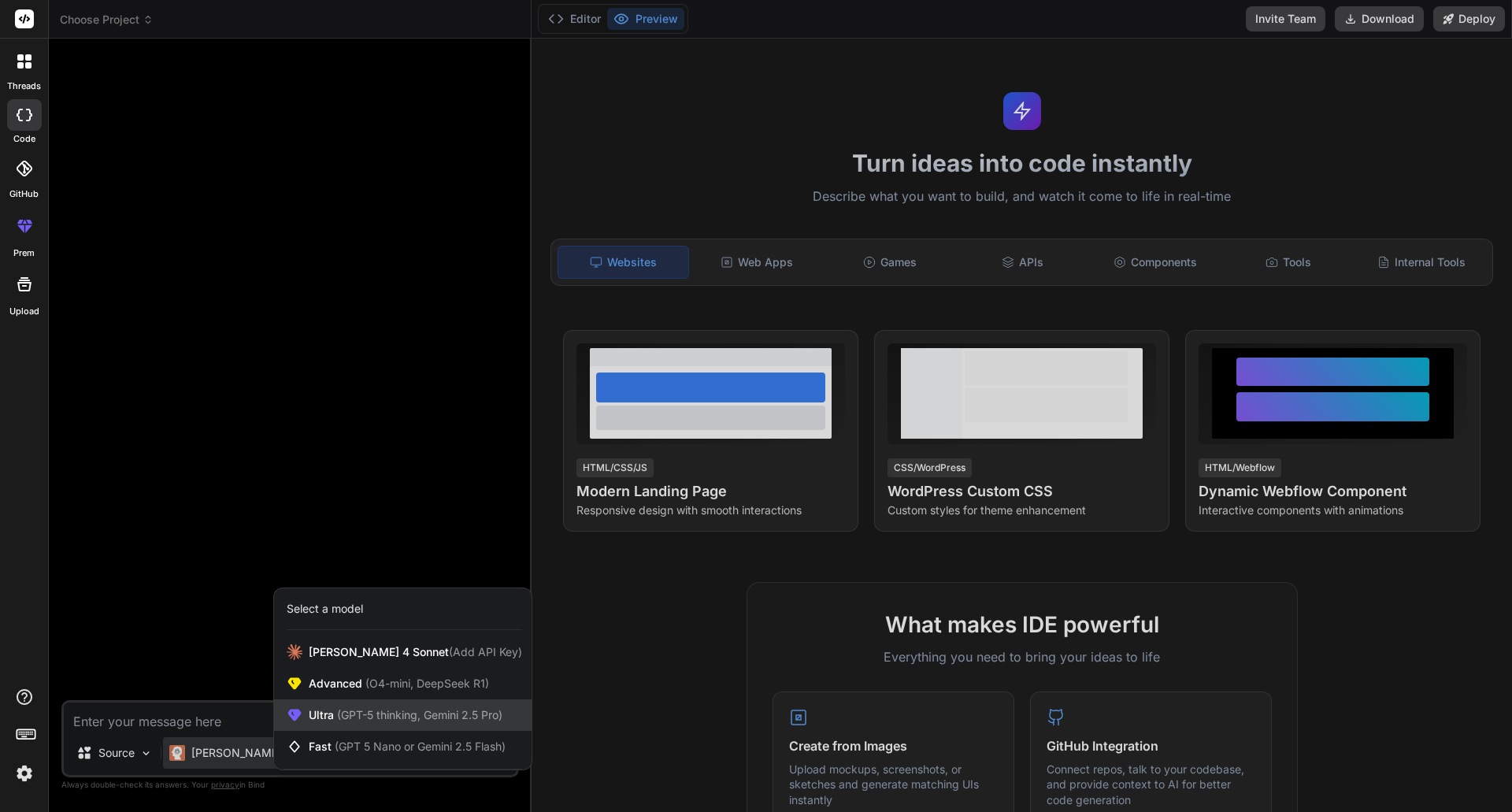
click at [381, 717] on span "(GPT-5 thinking, Gemini 2.5 Pro)" at bounding box center [419, 714] width 169 height 13
type textarea "x"
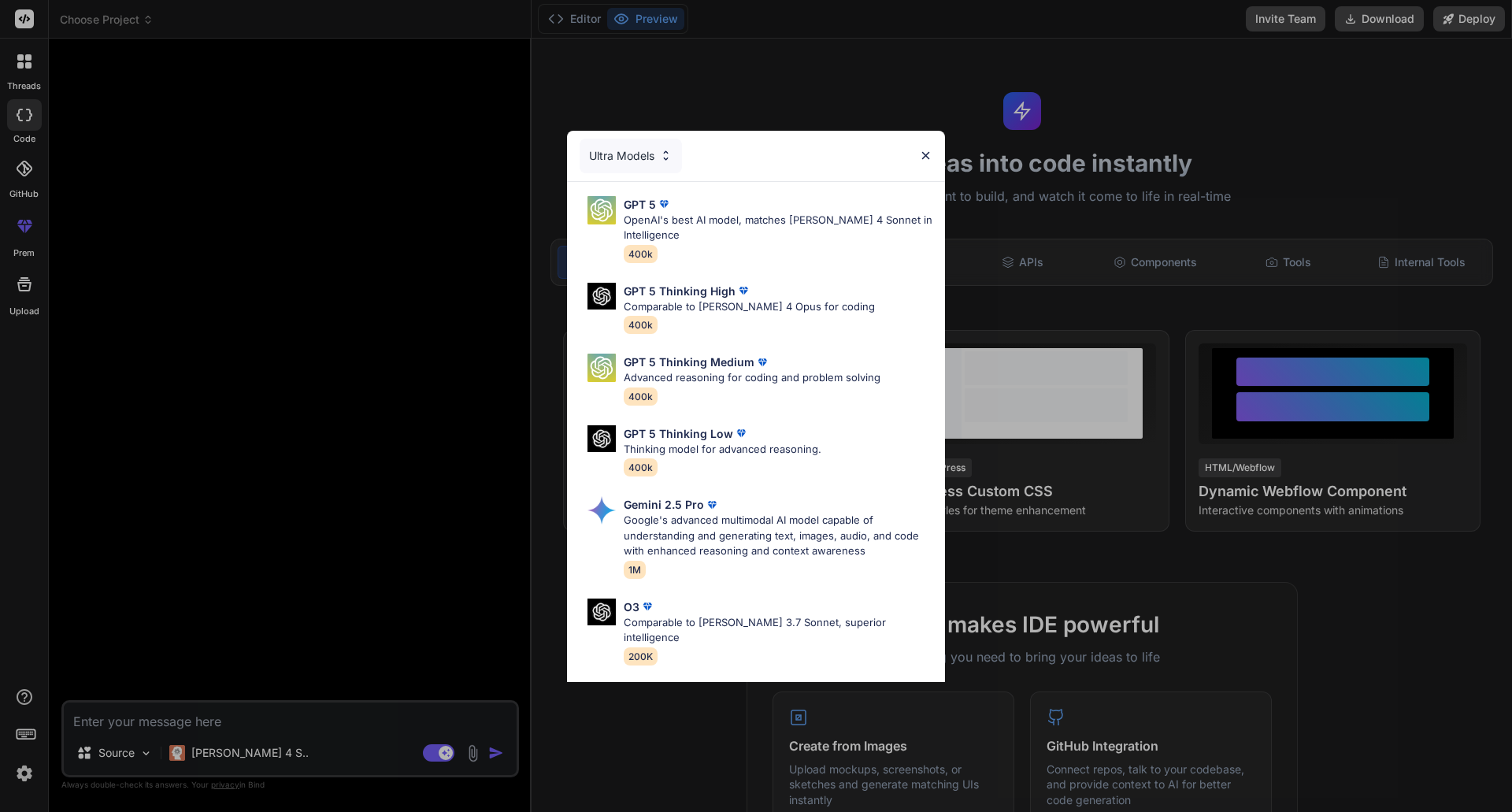
click at [672, 158] on img at bounding box center [665, 155] width 13 height 13
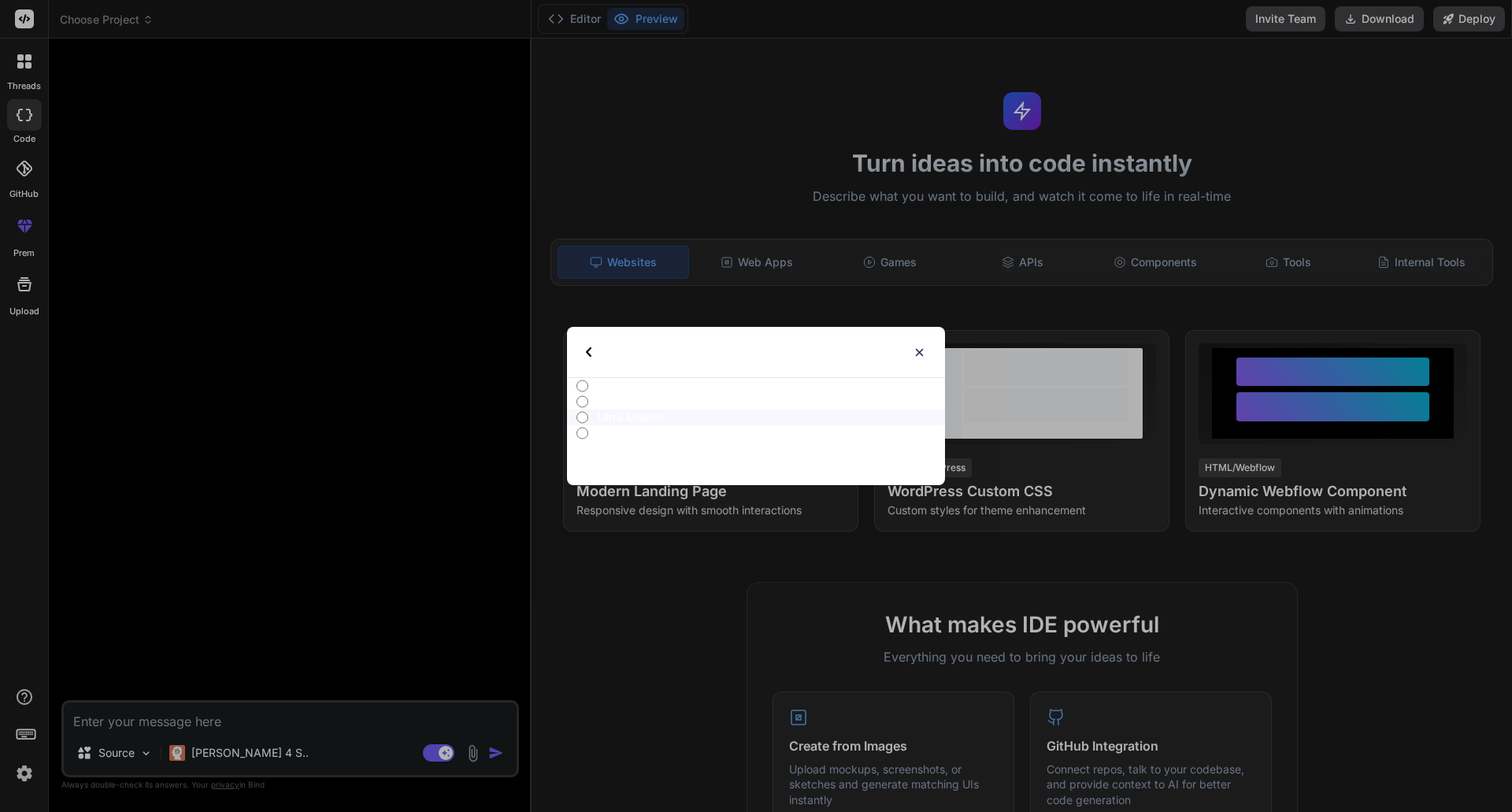
click at [587, 348] on img at bounding box center [588, 352] width 5 height 10
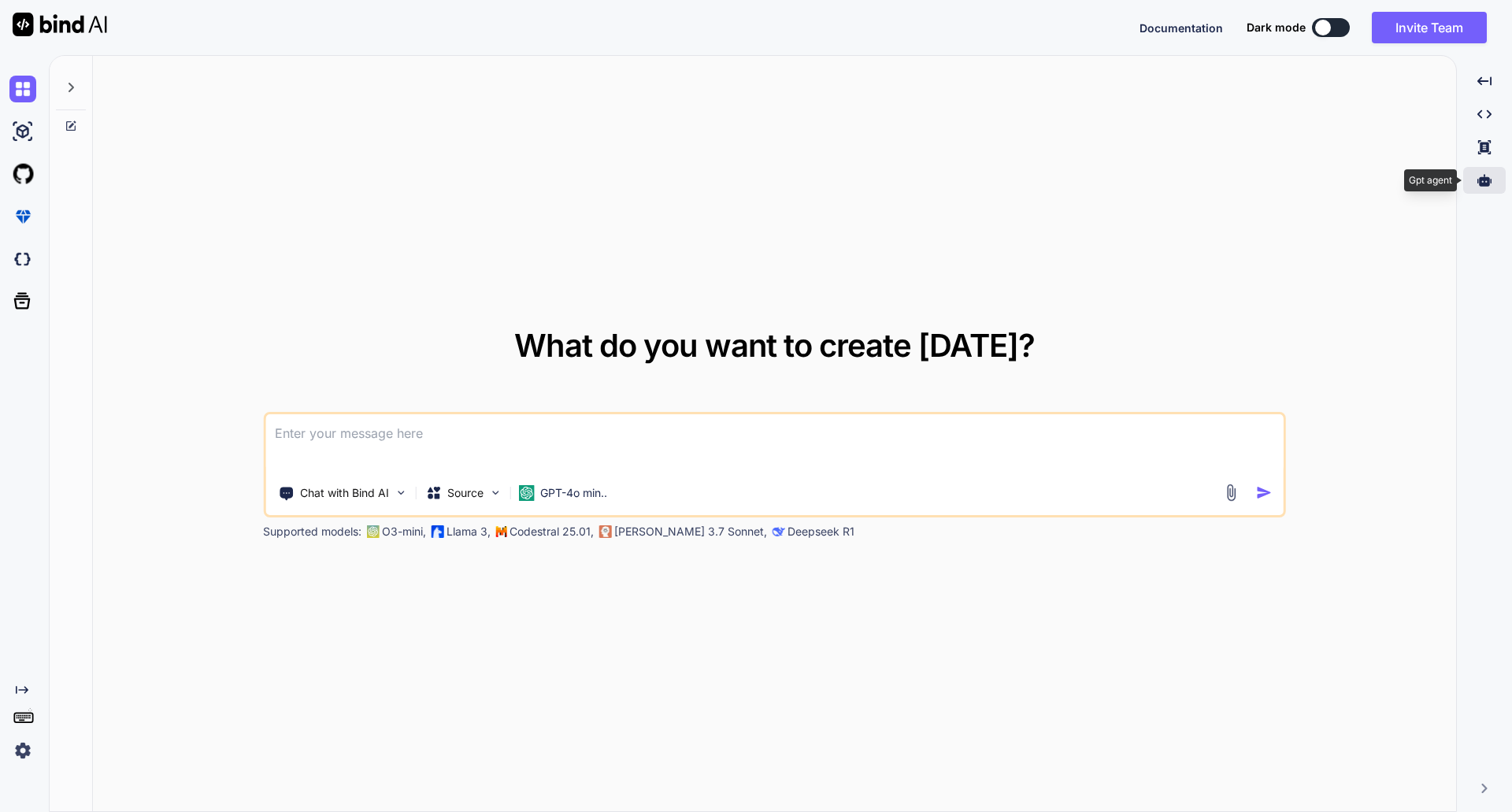
click at [1489, 177] on icon at bounding box center [1484, 179] width 14 height 11
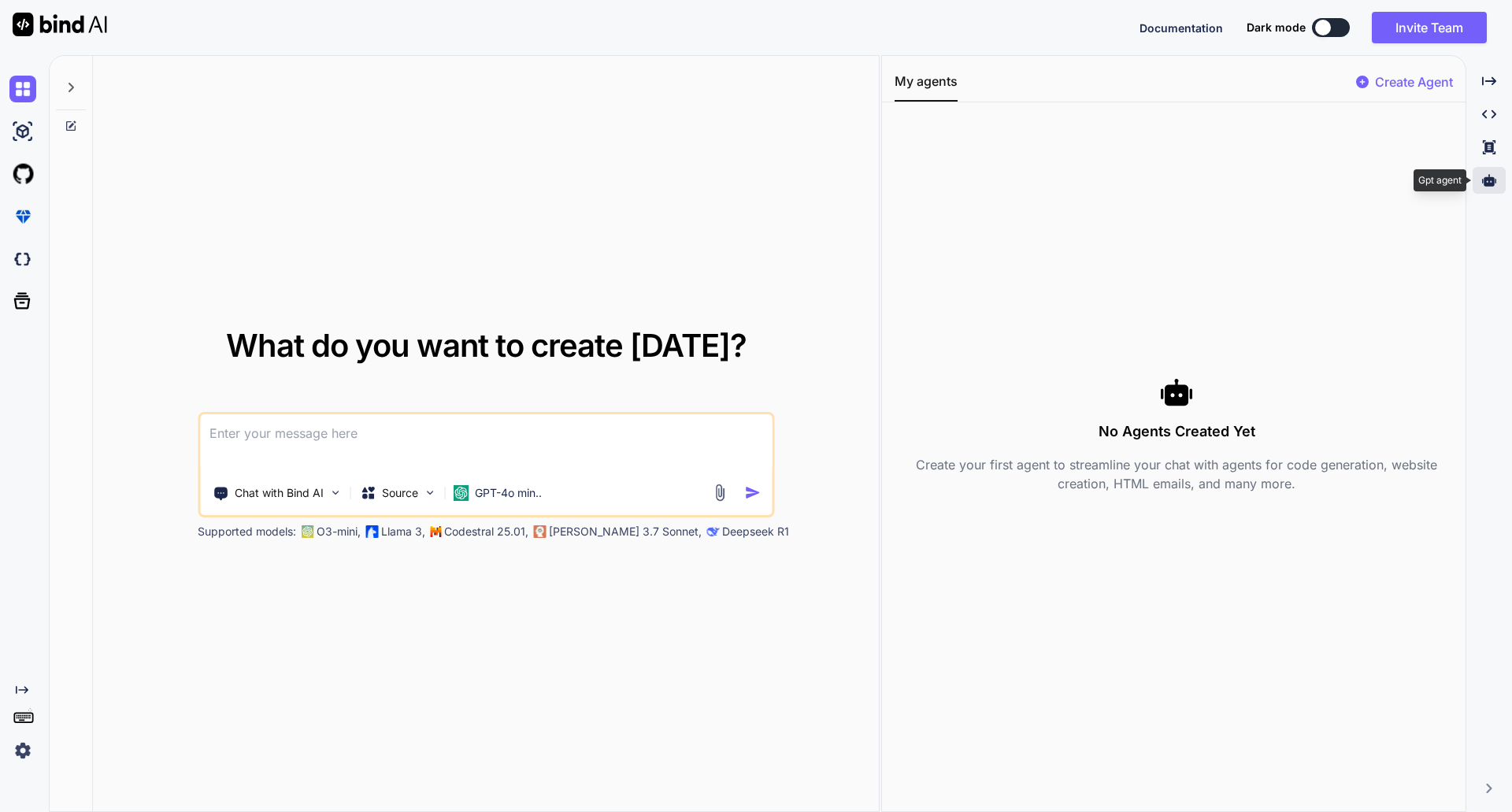
click at [1487, 177] on icon at bounding box center [1489, 179] width 14 height 11
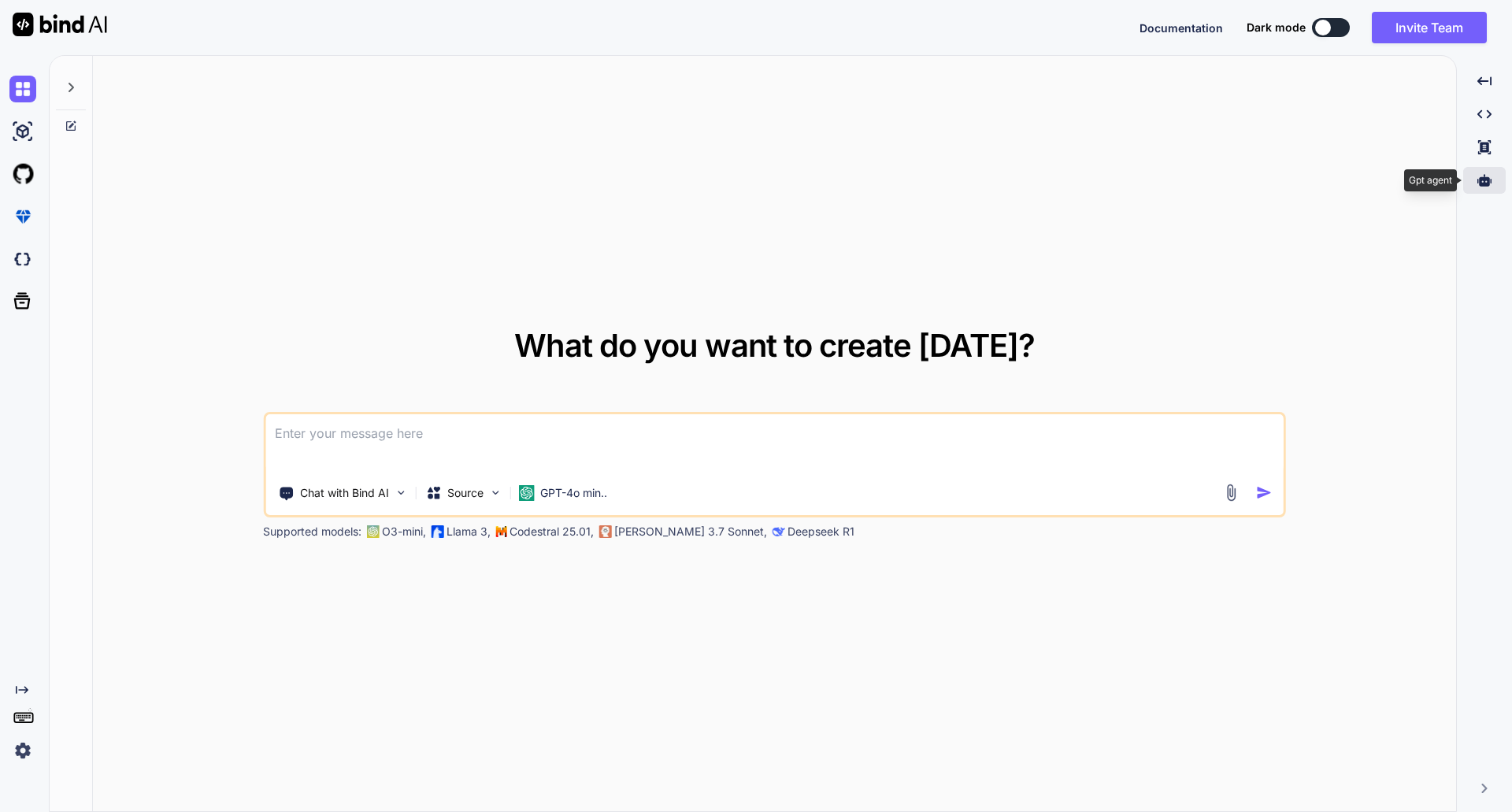
click at [1485, 177] on icon at bounding box center [1484, 179] width 14 height 11
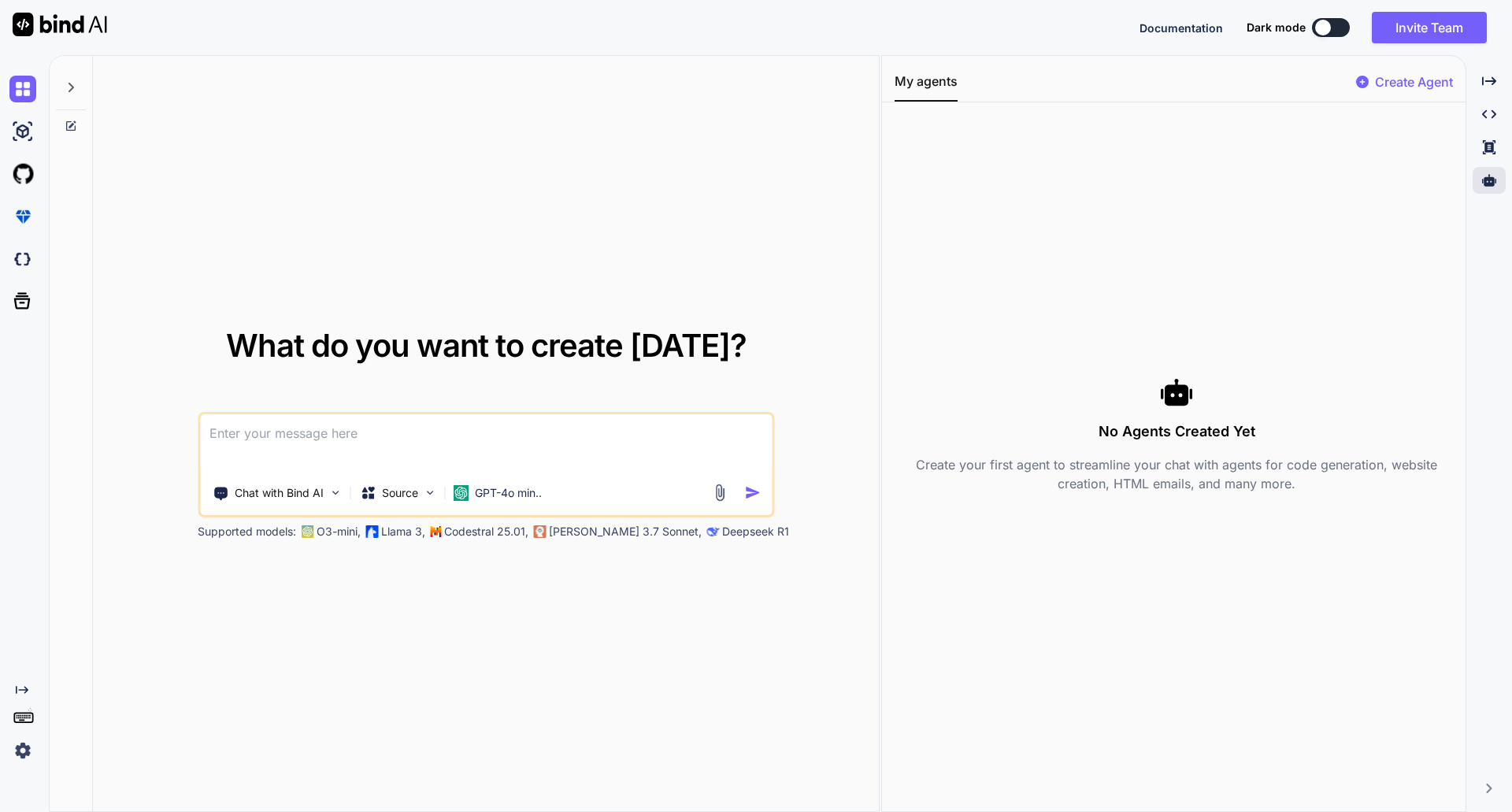
click at [1408, 82] on p "Create Agent" at bounding box center [1413, 81] width 78 height 18
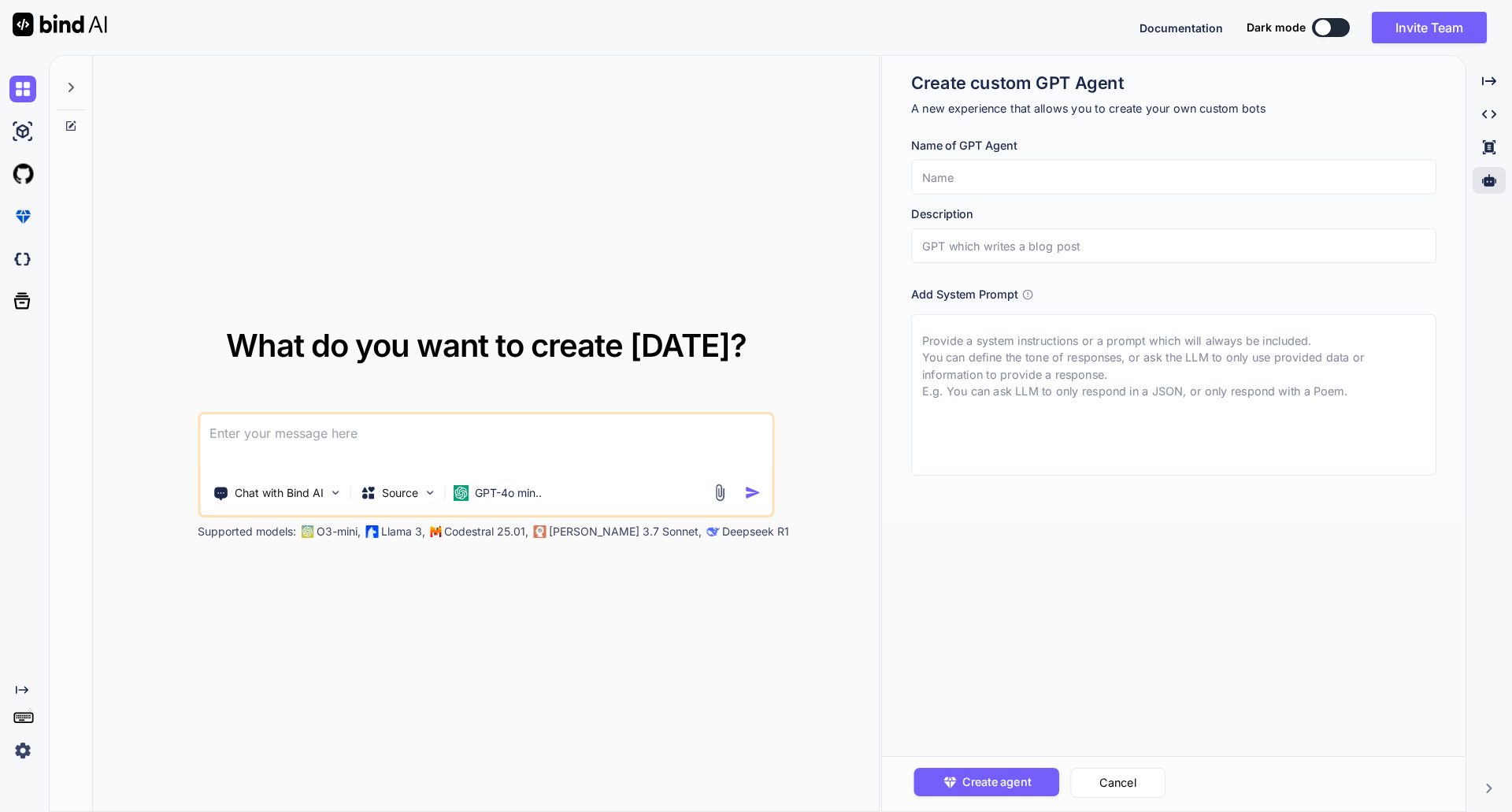
click at [1004, 334] on textarea at bounding box center [1173, 395] width 525 height 162
click at [1330, 29] on button at bounding box center [1330, 27] width 38 height 18
click at [1328, 28] on div at bounding box center [1323, 27] width 16 height 16
click at [1492, 181] on icon at bounding box center [1489, 179] width 14 height 11
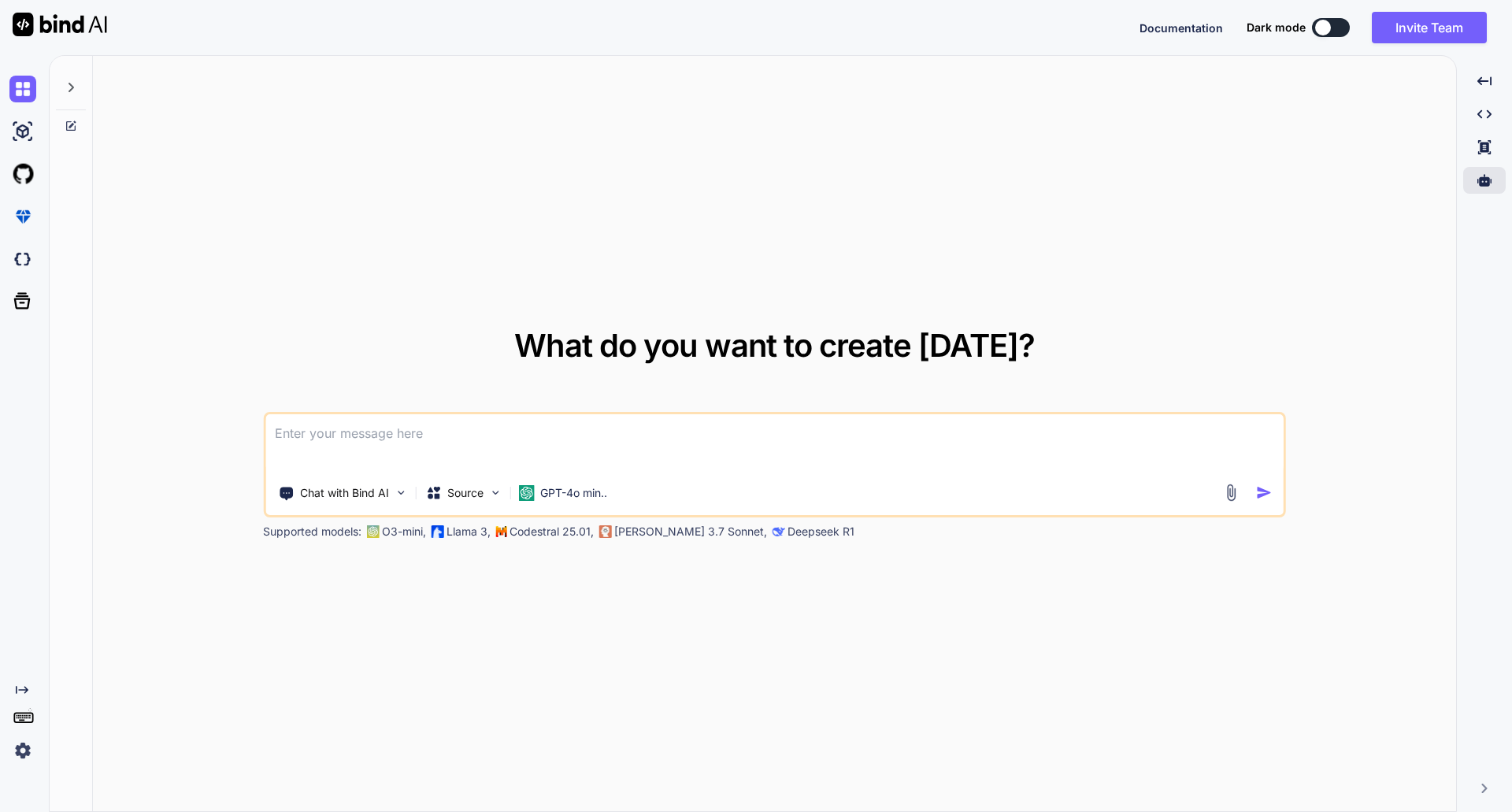
click at [1321, 21] on div at bounding box center [1323, 27] width 16 height 16
type textarea "x"
click at [21, 220] on img at bounding box center [23, 216] width 26 height 26
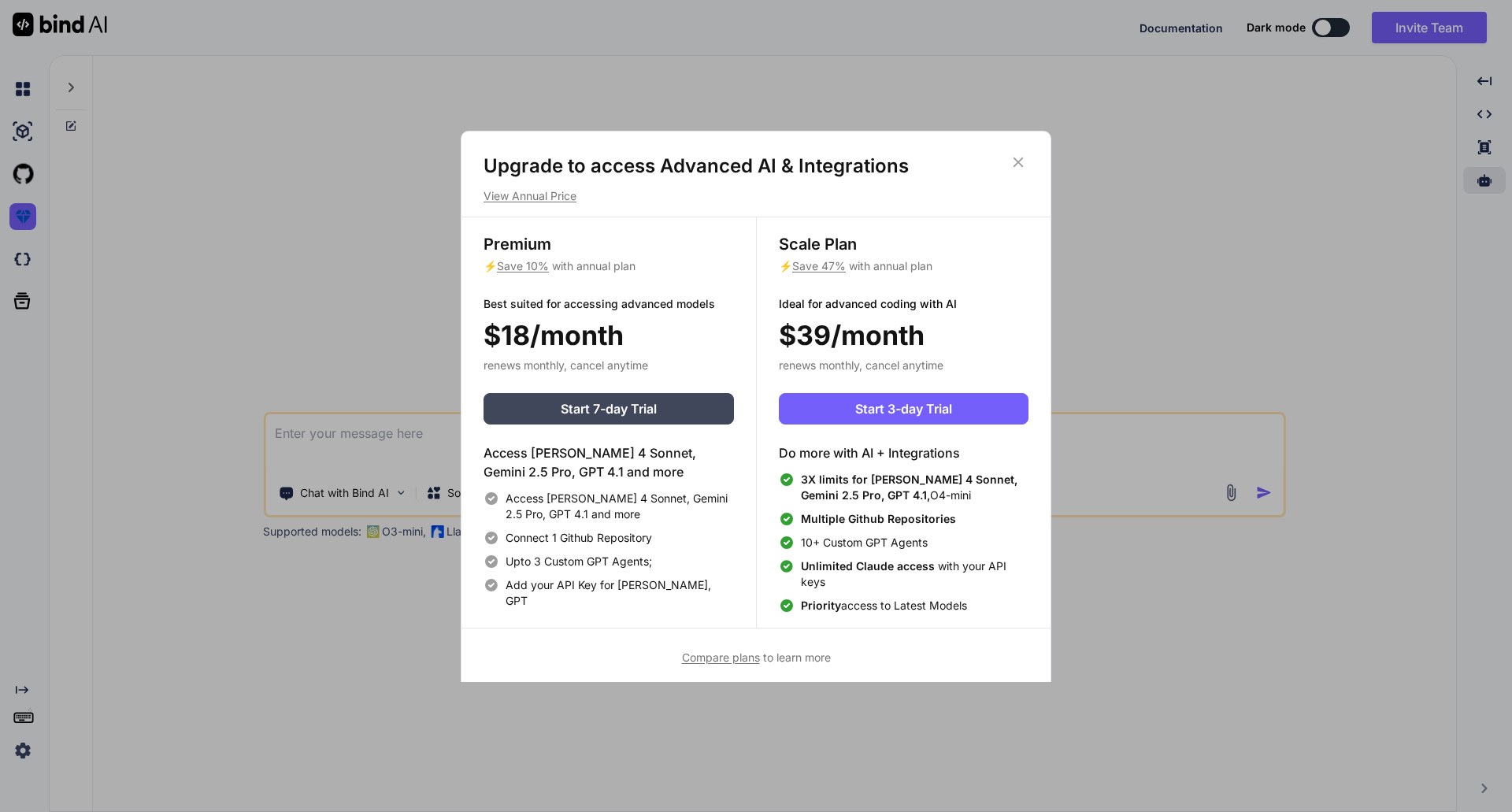
click at [527, 190] on p "View Annual Price" at bounding box center [756, 196] width 545 height 16
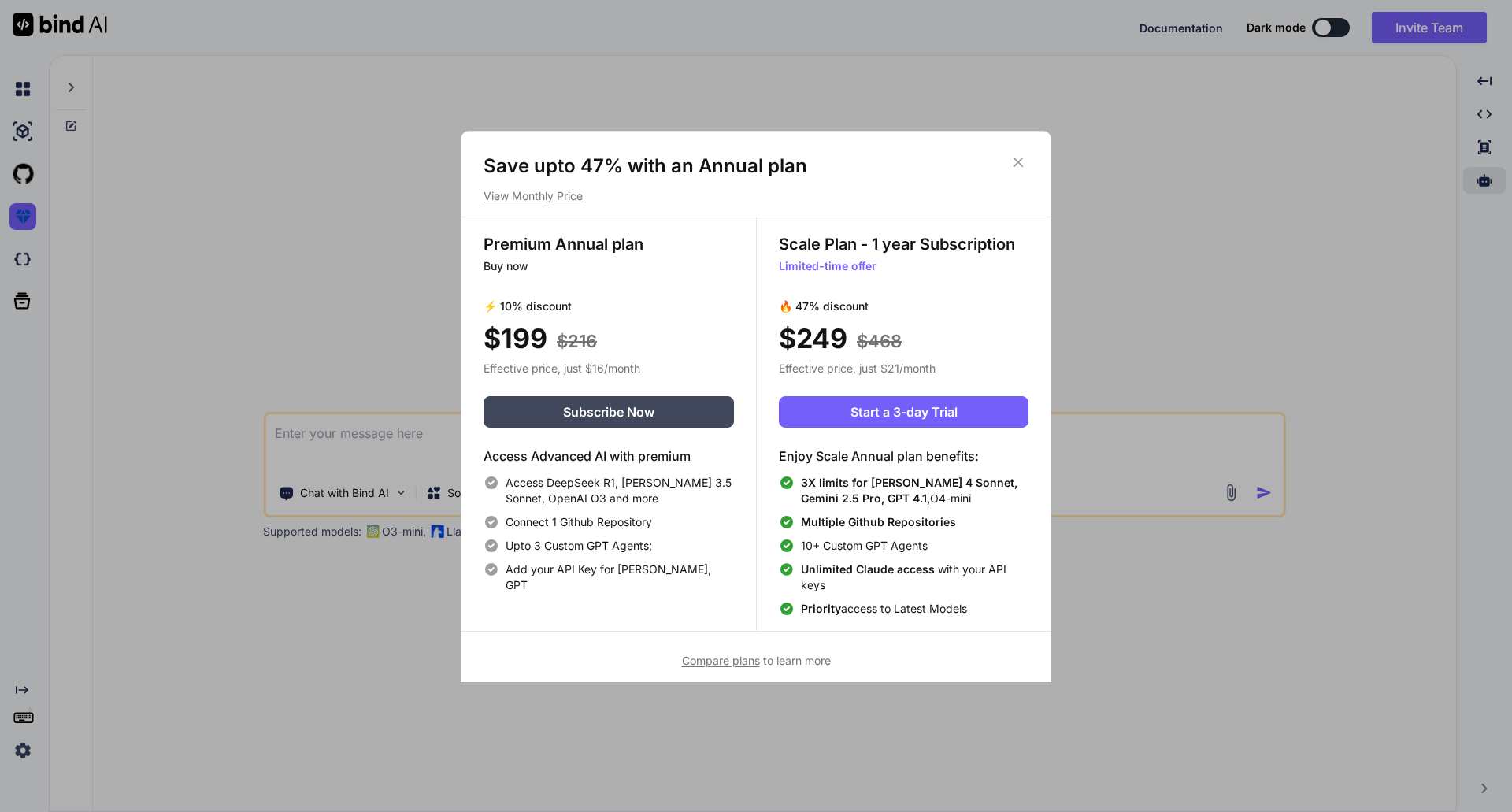
click at [1022, 165] on icon at bounding box center [1019, 162] width 11 height 11
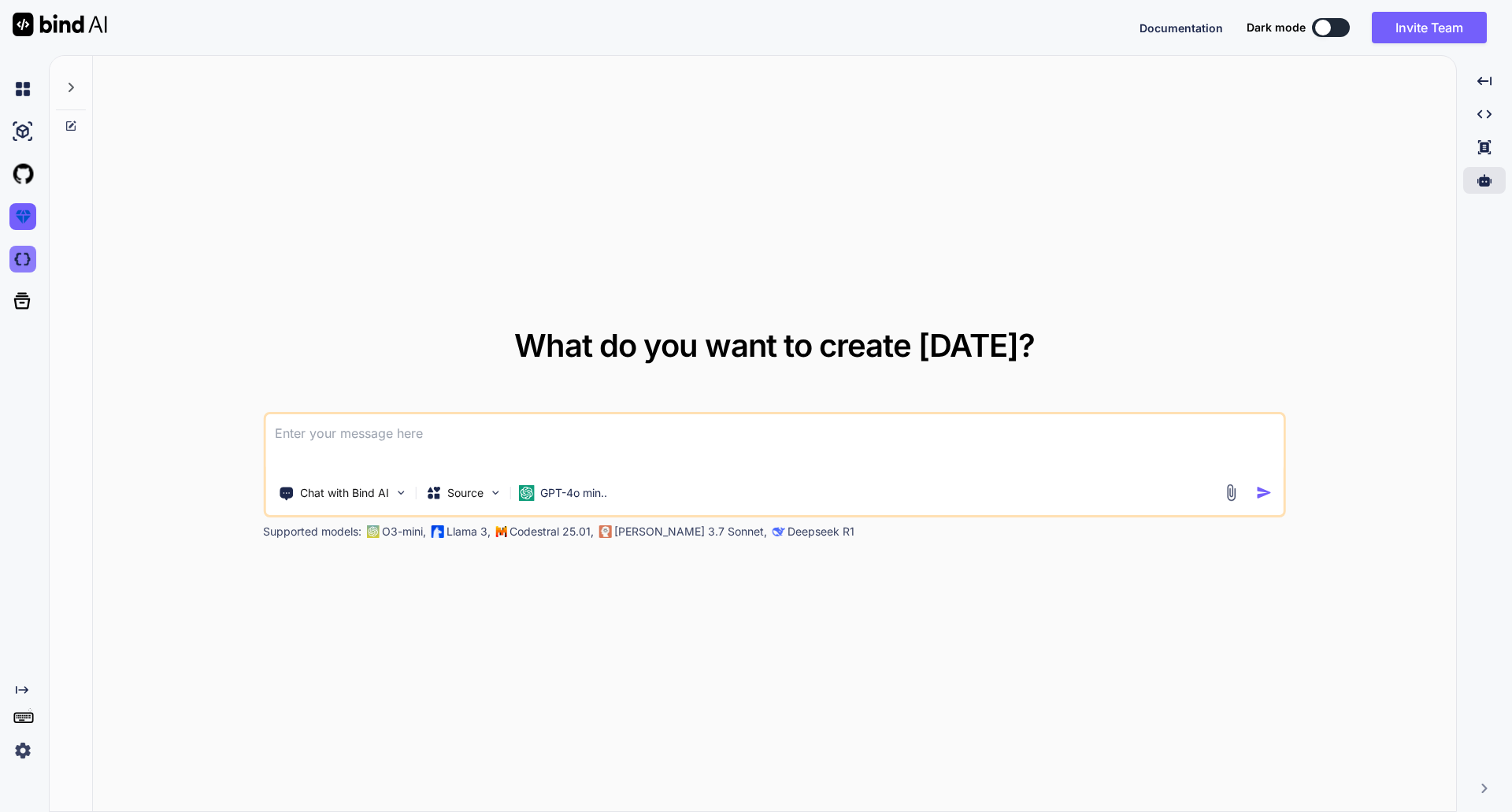
click at [18, 263] on img at bounding box center [23, 259] width 26 height 26
click at [23, 304] on icon at bounding box center [22, 300] width 22 height 22
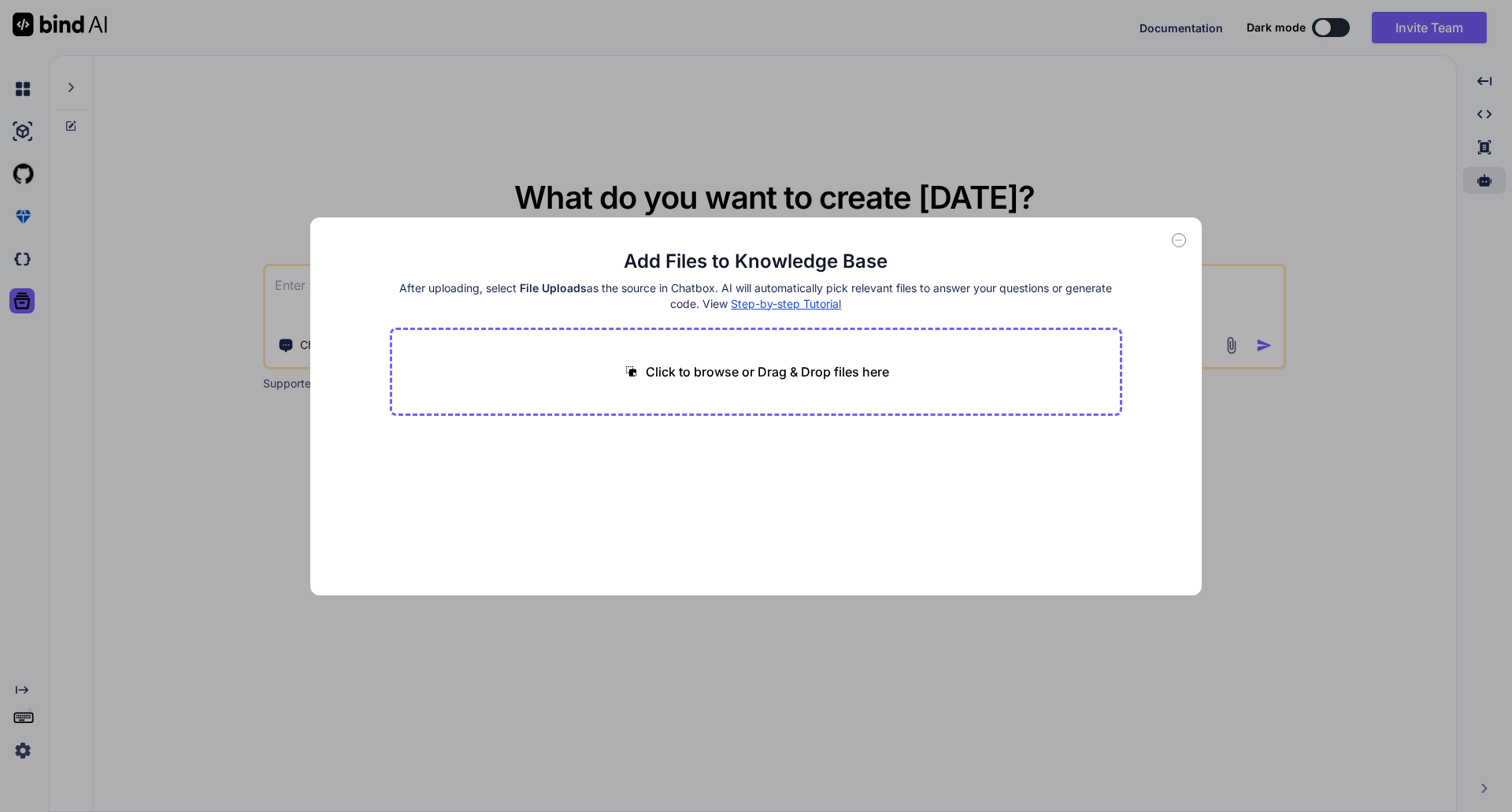
click at [1176, 242] on icon at bounding box center [1179, 240] width 14 height 14
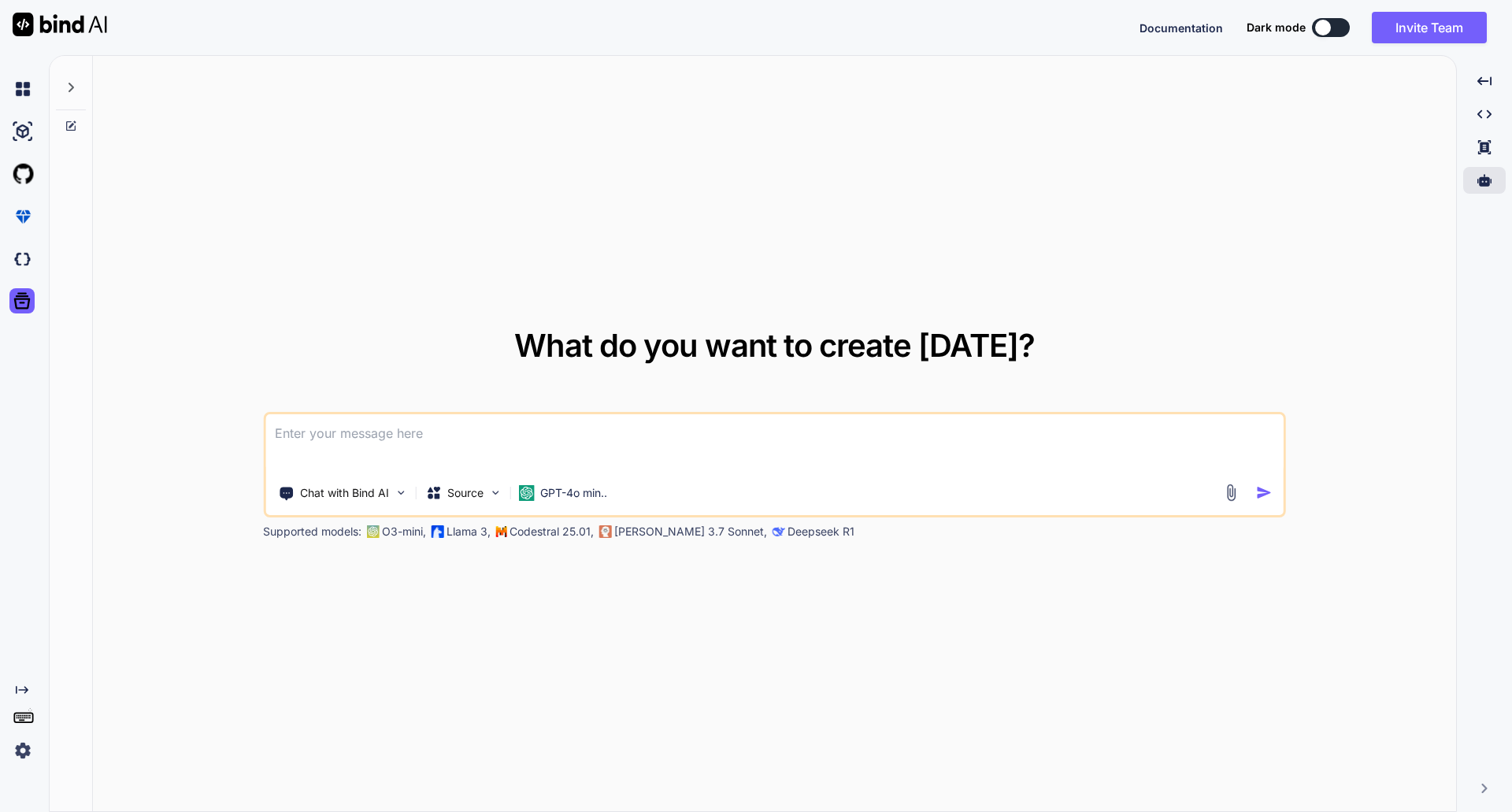
click at [29, 717] on icon at bounding box center [23, 716] width 22 height 22
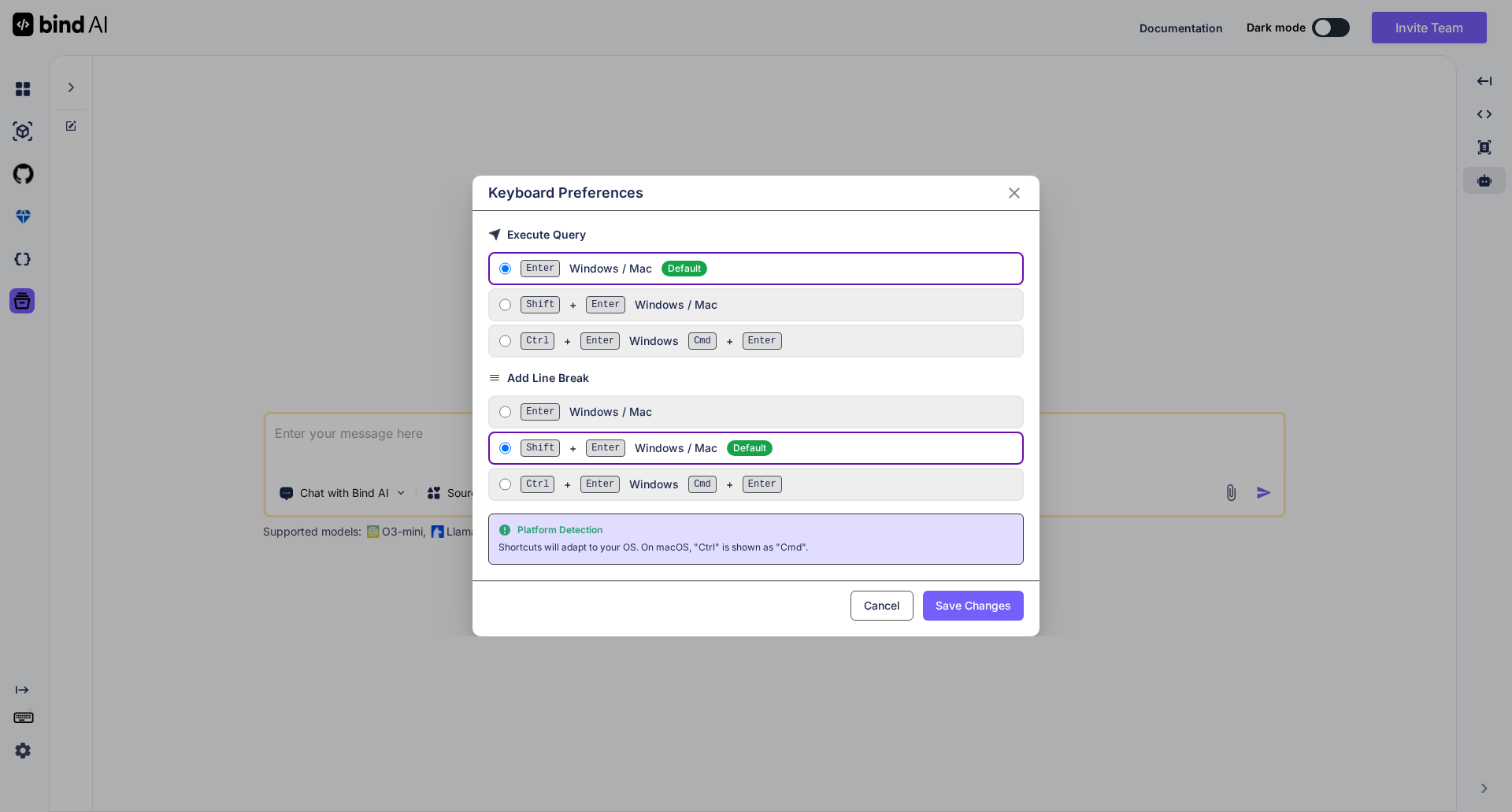
click at [29, 717] on div "Keyboard Preferences Execute Query Enter Windows / Mac Default Shift + Enter Wi…" at bounding box center [756, 406] width 1512 height 812
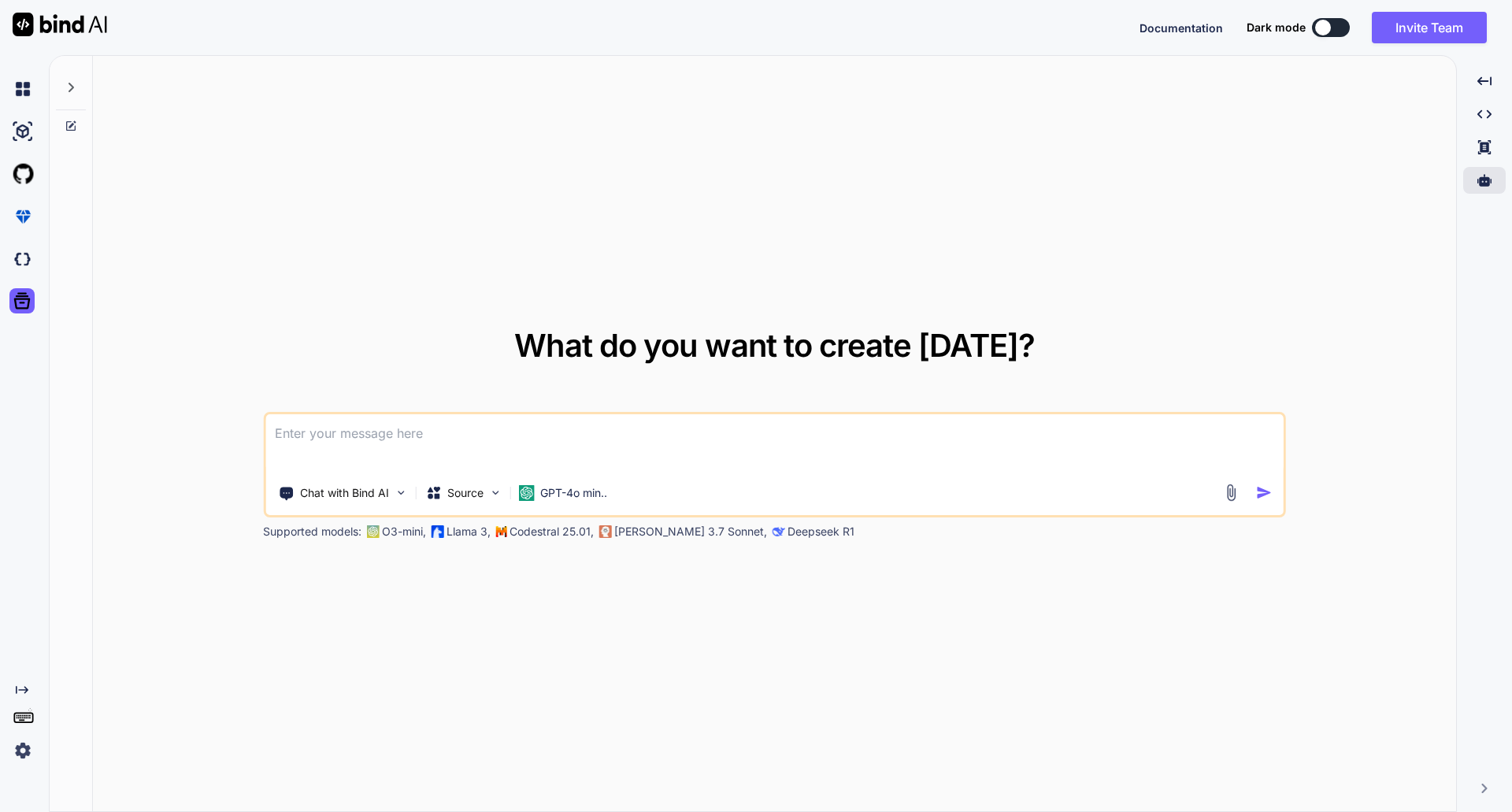
click at [19, 689] on icon "Created with Pixso." at bounding box center [22, 690] width 12 height 12
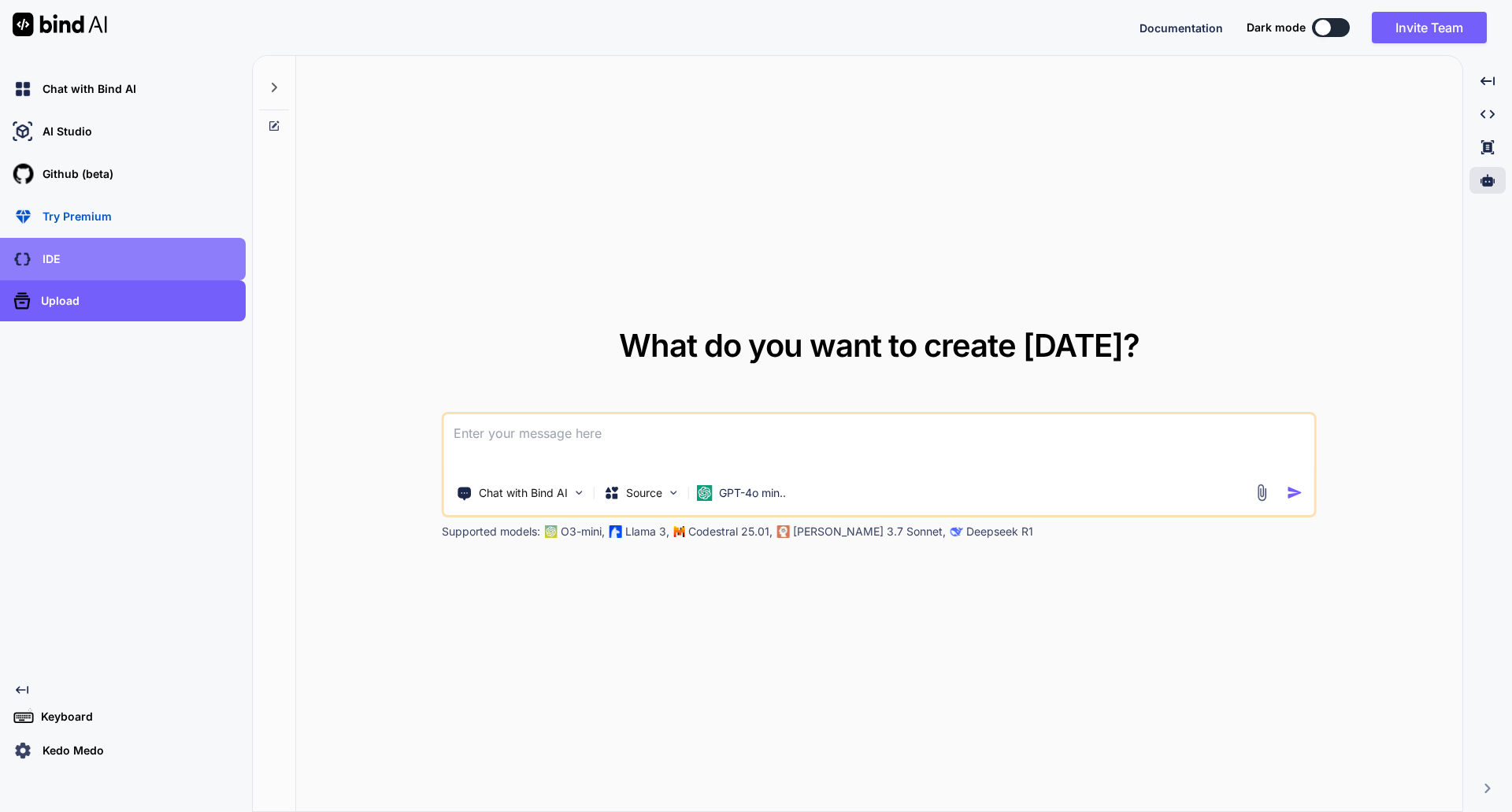
click at [71, 260] on div "IDE" at bounding box center [128, 259] width 237 height 26
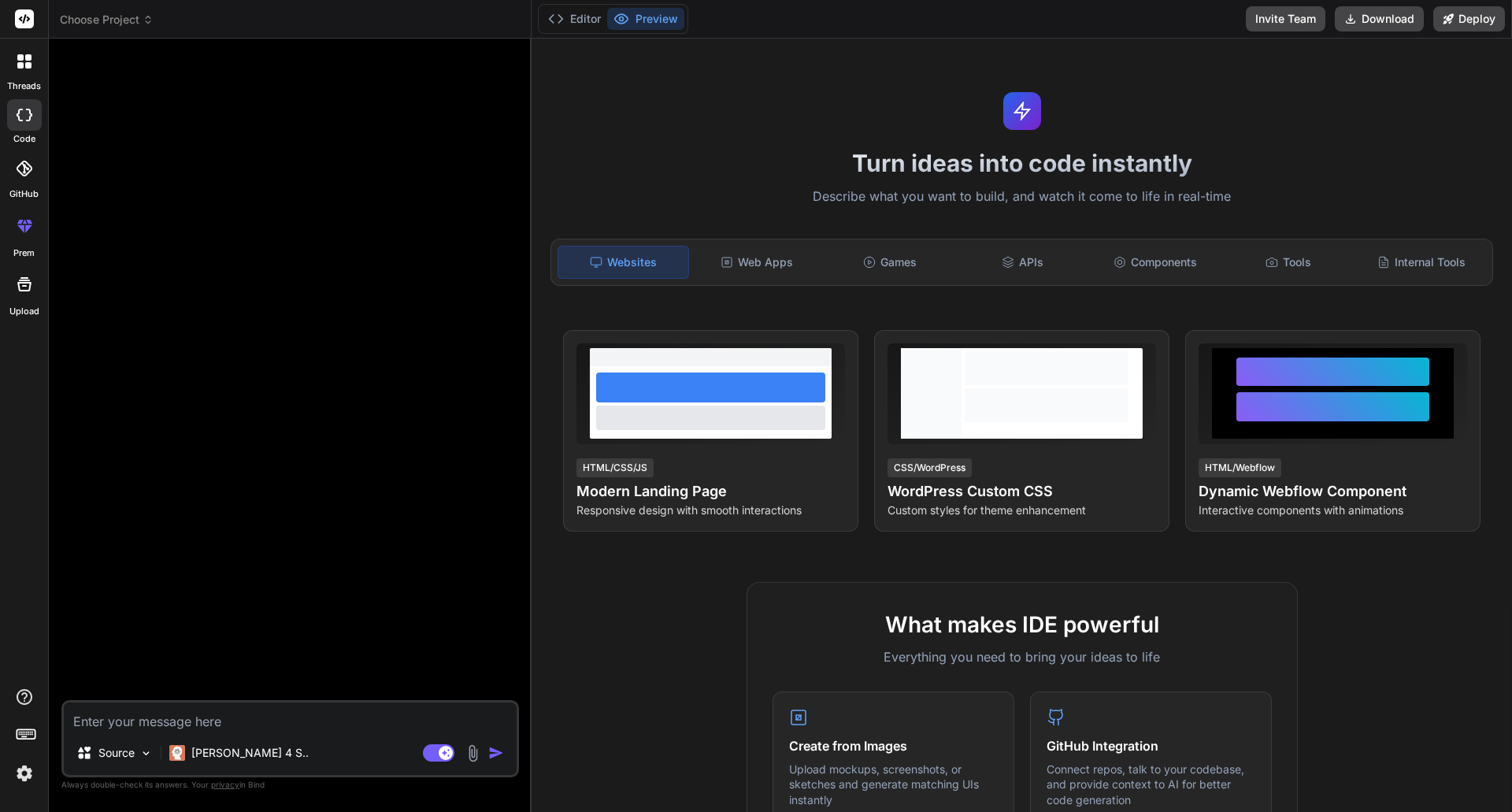
type textarea "x"
click at [204, 756] on p "[PERSON_NAME] 4 S.." at bounding box center [250, 753] width 117 height 16
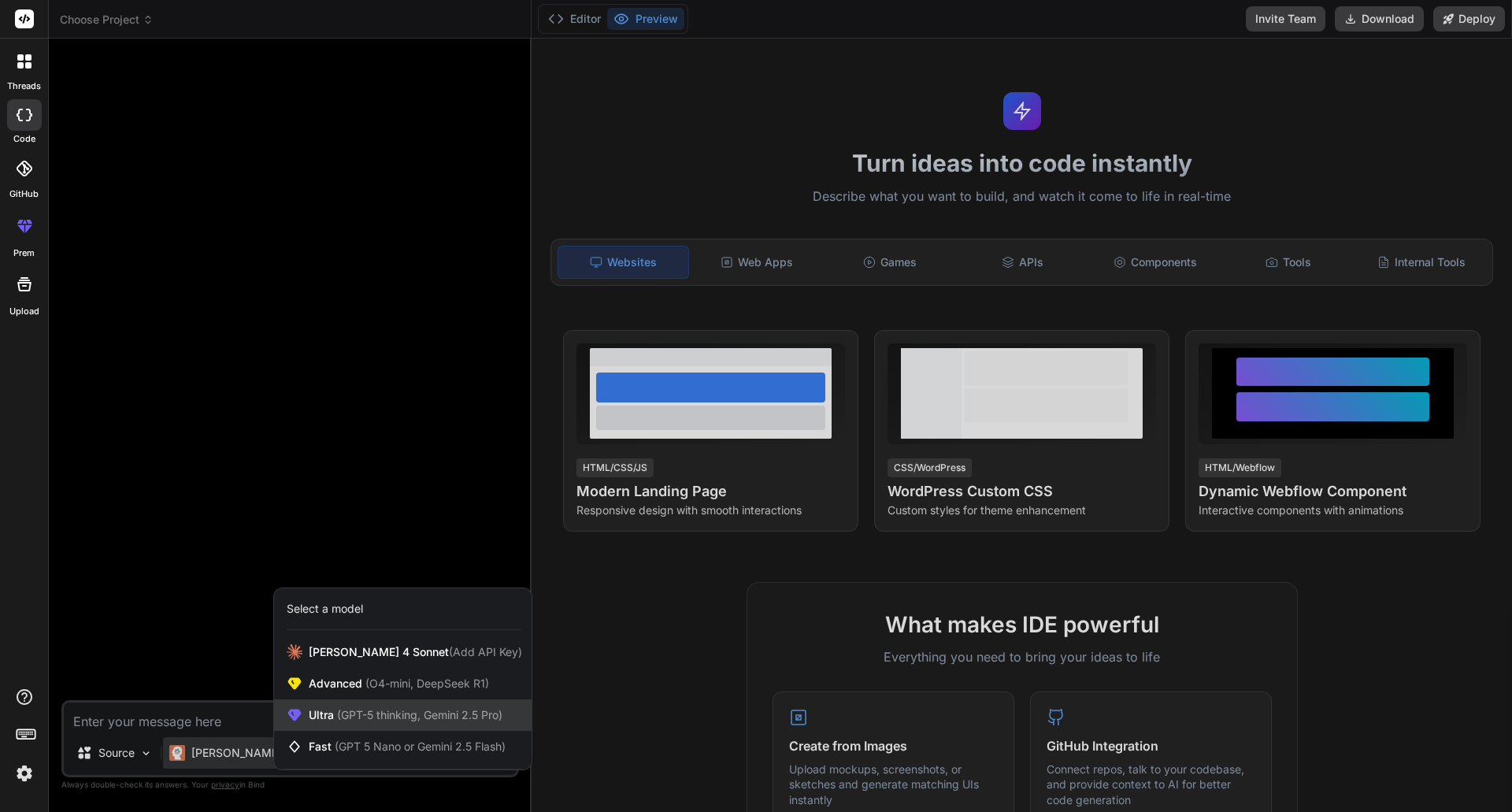
click at [438, 718] on span "(GPT-5 thinking, Gemini 2.5 Pro)" at bounding box center [419, 714] width 169 height 13
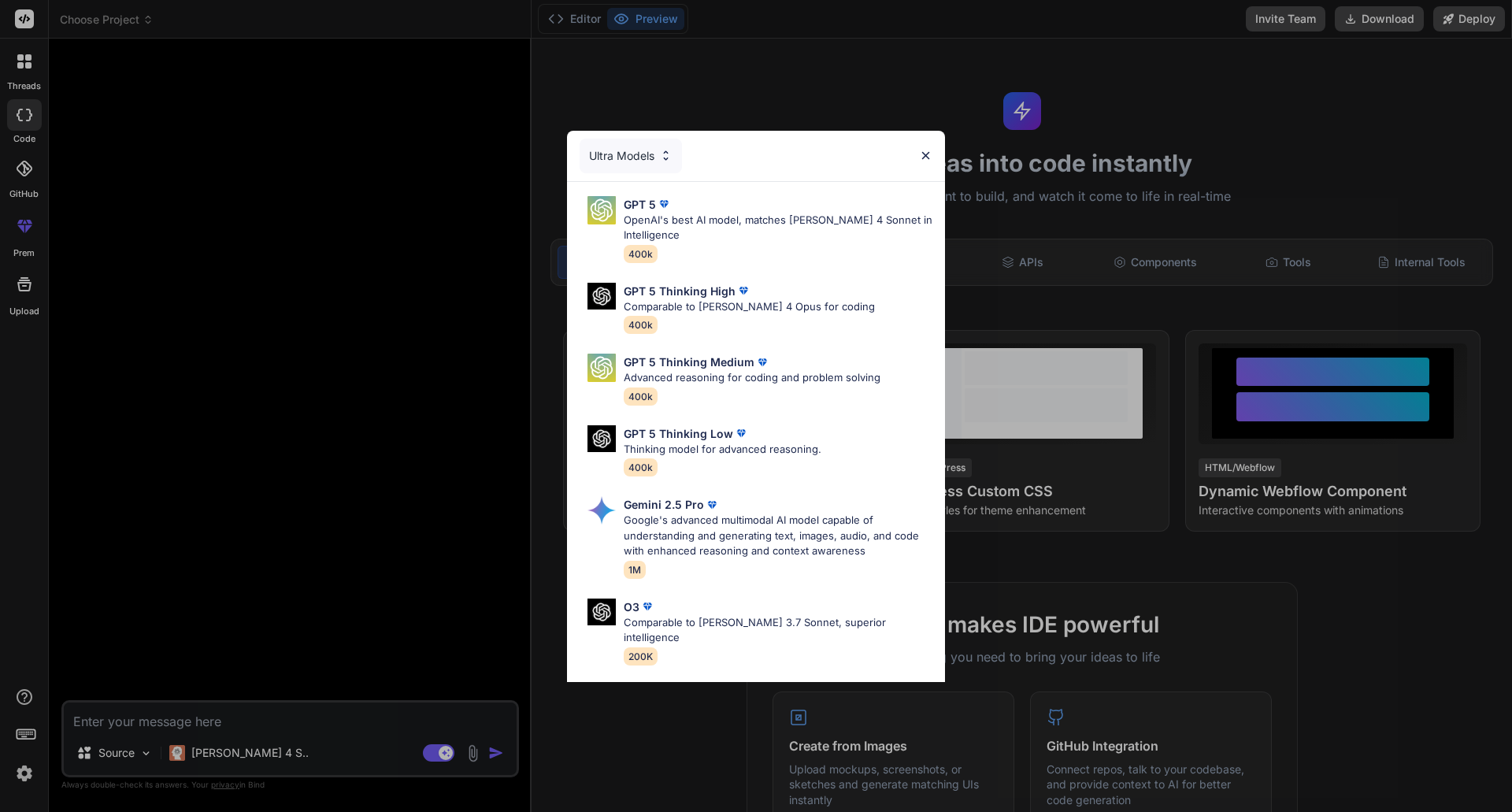
click at [926, 150] on img at bounding box center [925, 155] width 13 height 13
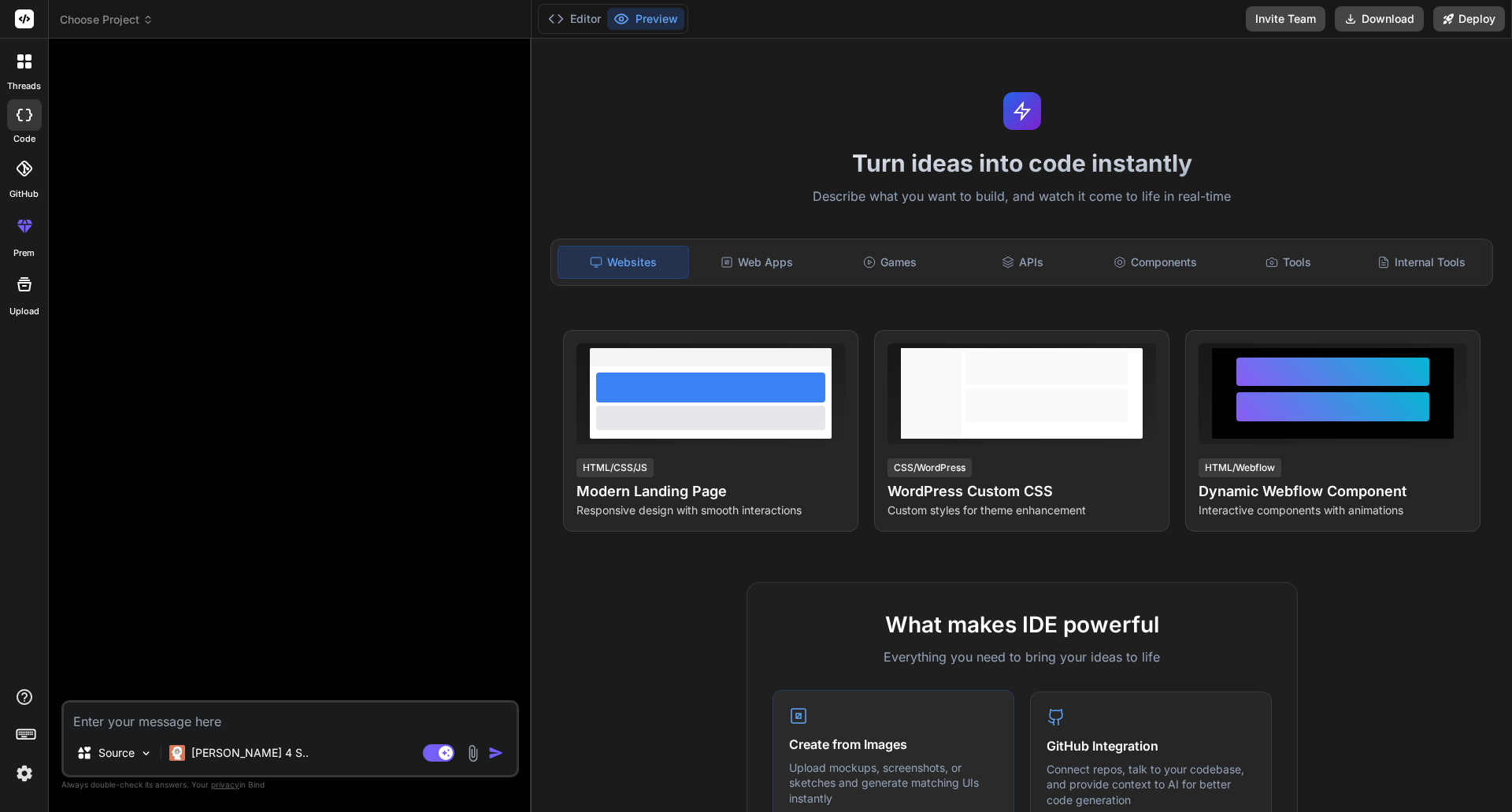
type textarea "x"
